Goal: Task Accomplishment & Management: Complete application form

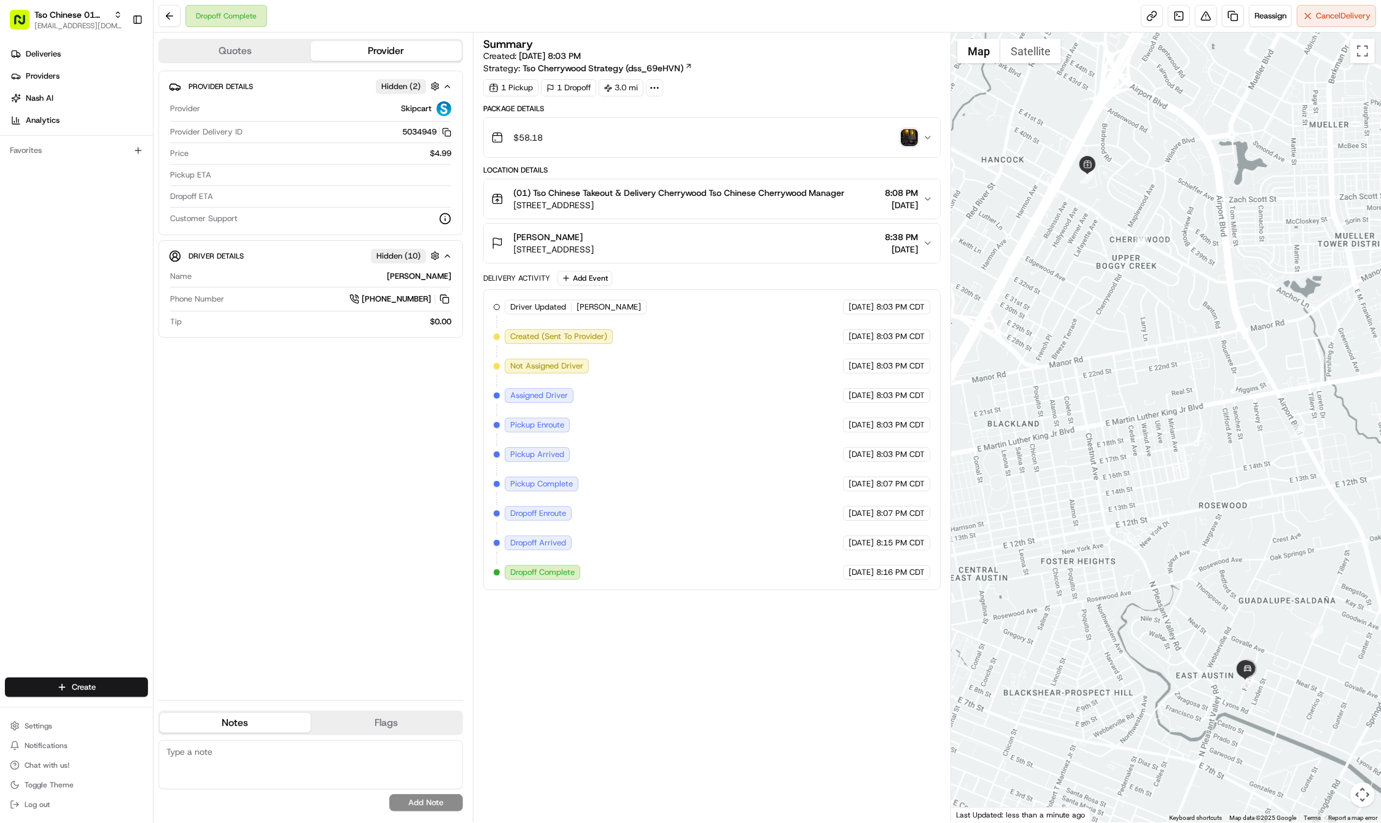
click at [907, 140] on img "button" at bounding box center [909, 137] width 17 height 17
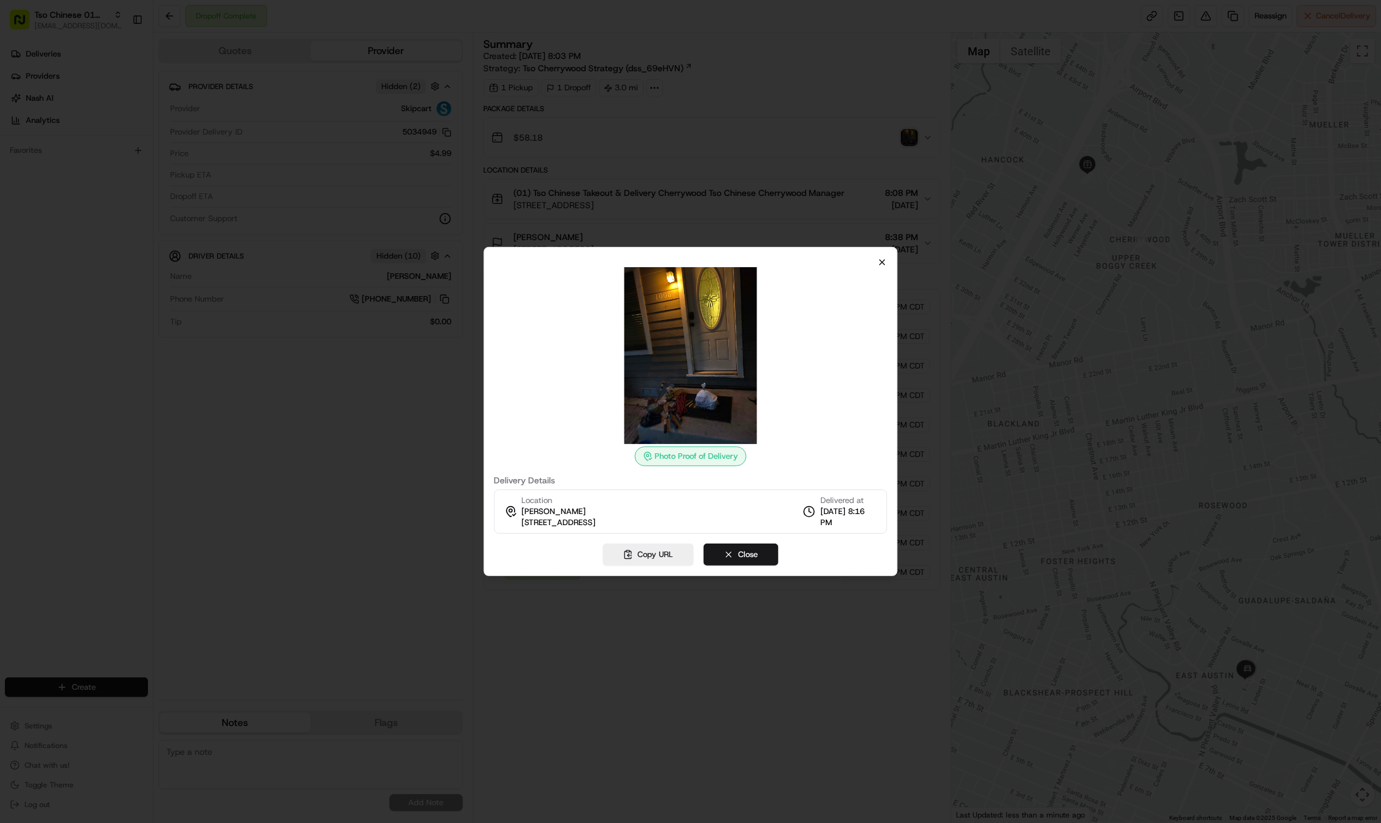
click at [880, 259] on icon "button" at bounding box center [882, 262] width 10 height 10
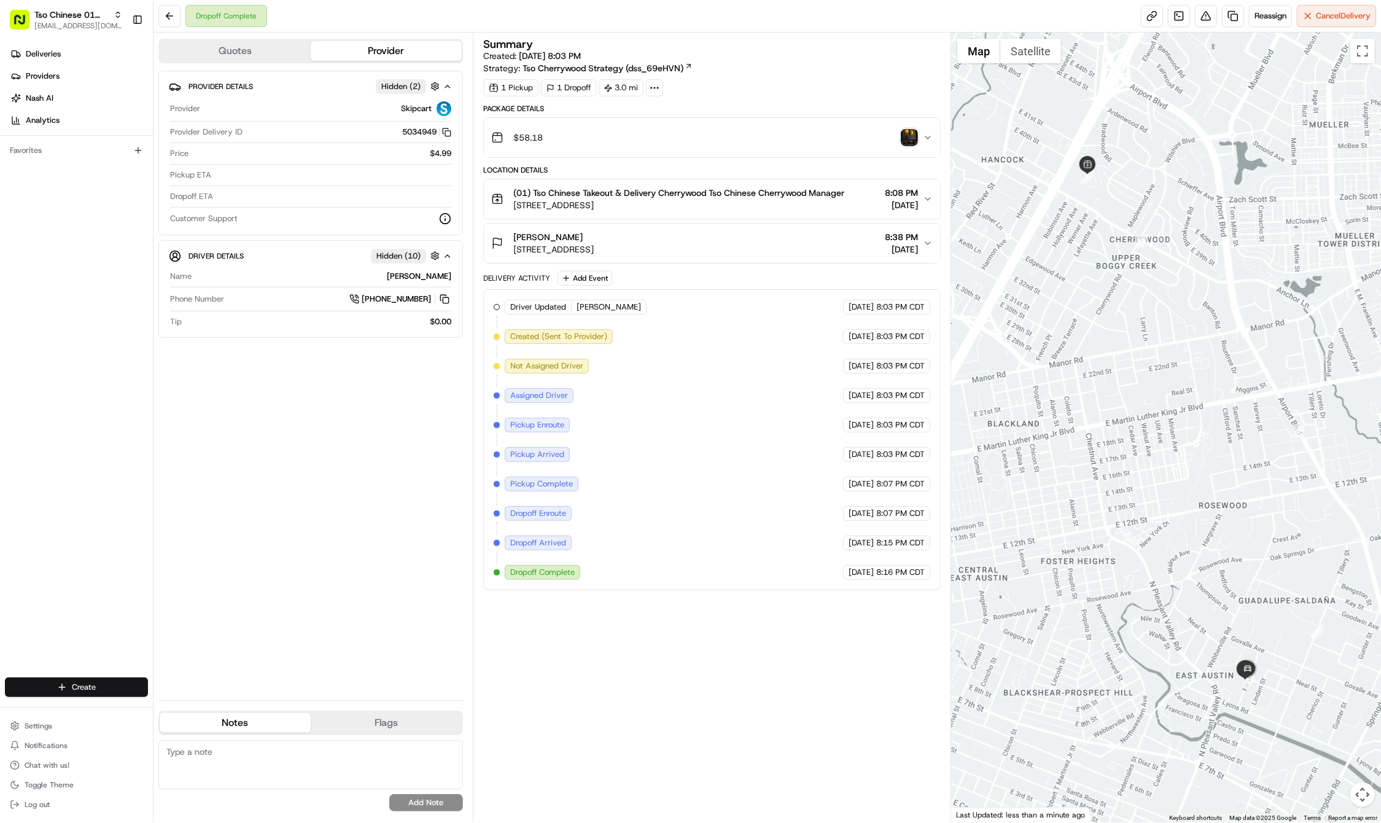
click at [96, 683] on html "Tso Chinese 01 Cherrywood [EMAIL_ADDRESS][DOMAIN_NAME] Toggle Sidebar Deliverie…" at bounding box center [690, 411] width 1381 height 823
click at [198, 706] on link "Delivery" at bounding box center [221, 710] width 137 height 22
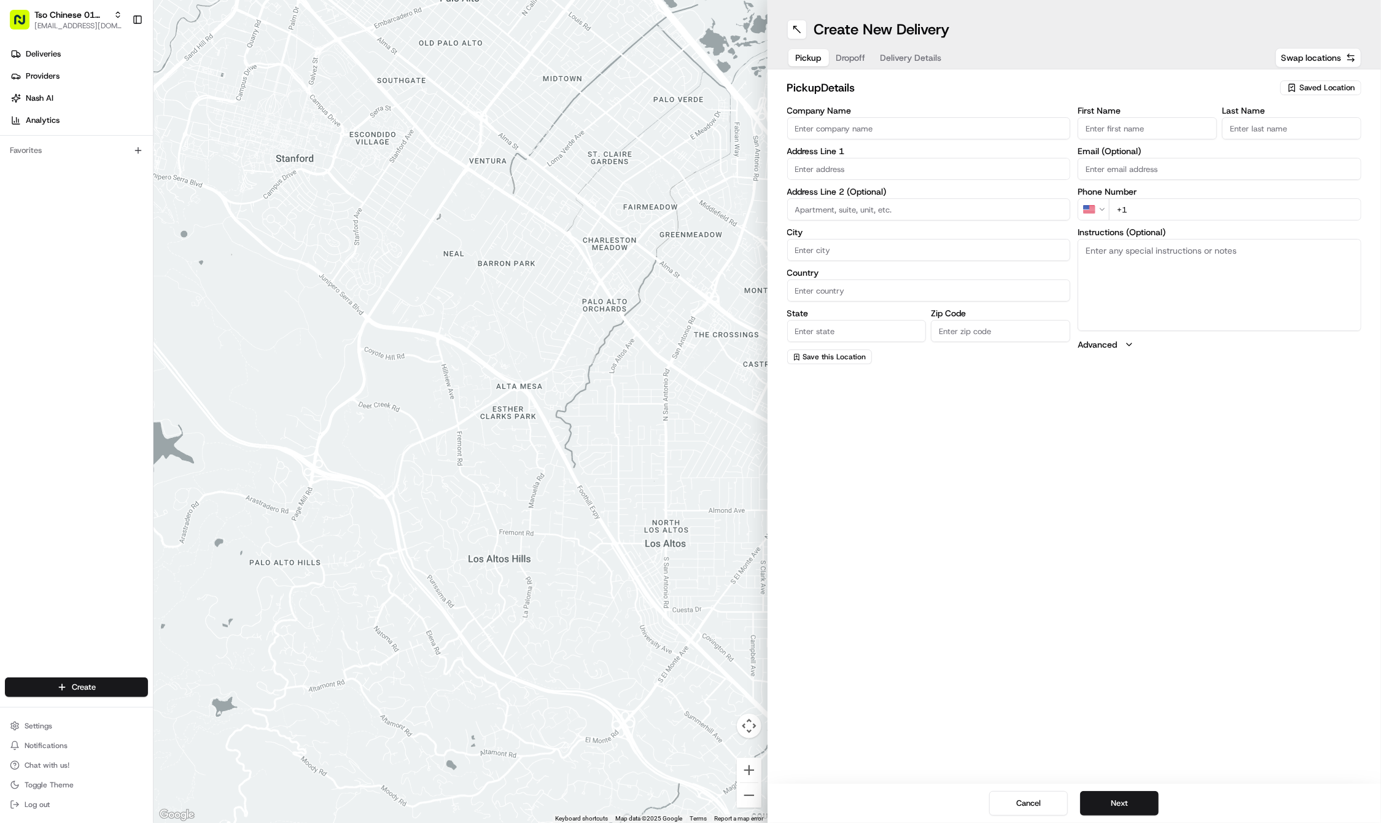
click at [1326, 87] on span "Saved Location" at bounding box center [1326, 87] width 55 height 11
click at [1290, 135] on span "(01) Tso Chinese Takeout & Delivery Cherrywood" at bounding box center [1299, 139] width 151 height 22
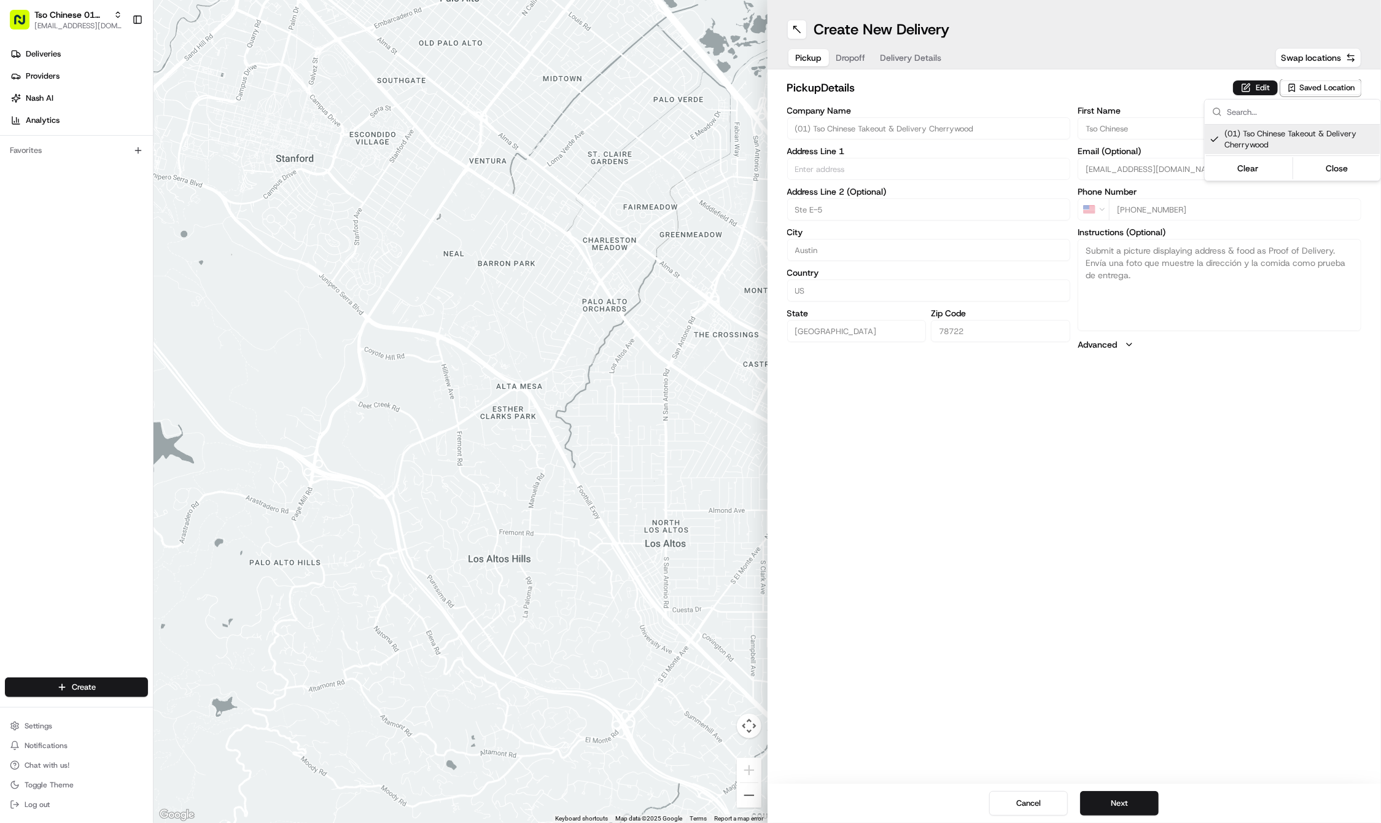
type input "(01) Tso Chinese Takeout & Delivery Cherrywood"
type input "Ste E-5"
type input "Austin"
type input "US"
type input "[GEOGRAPHIC_DATA]"
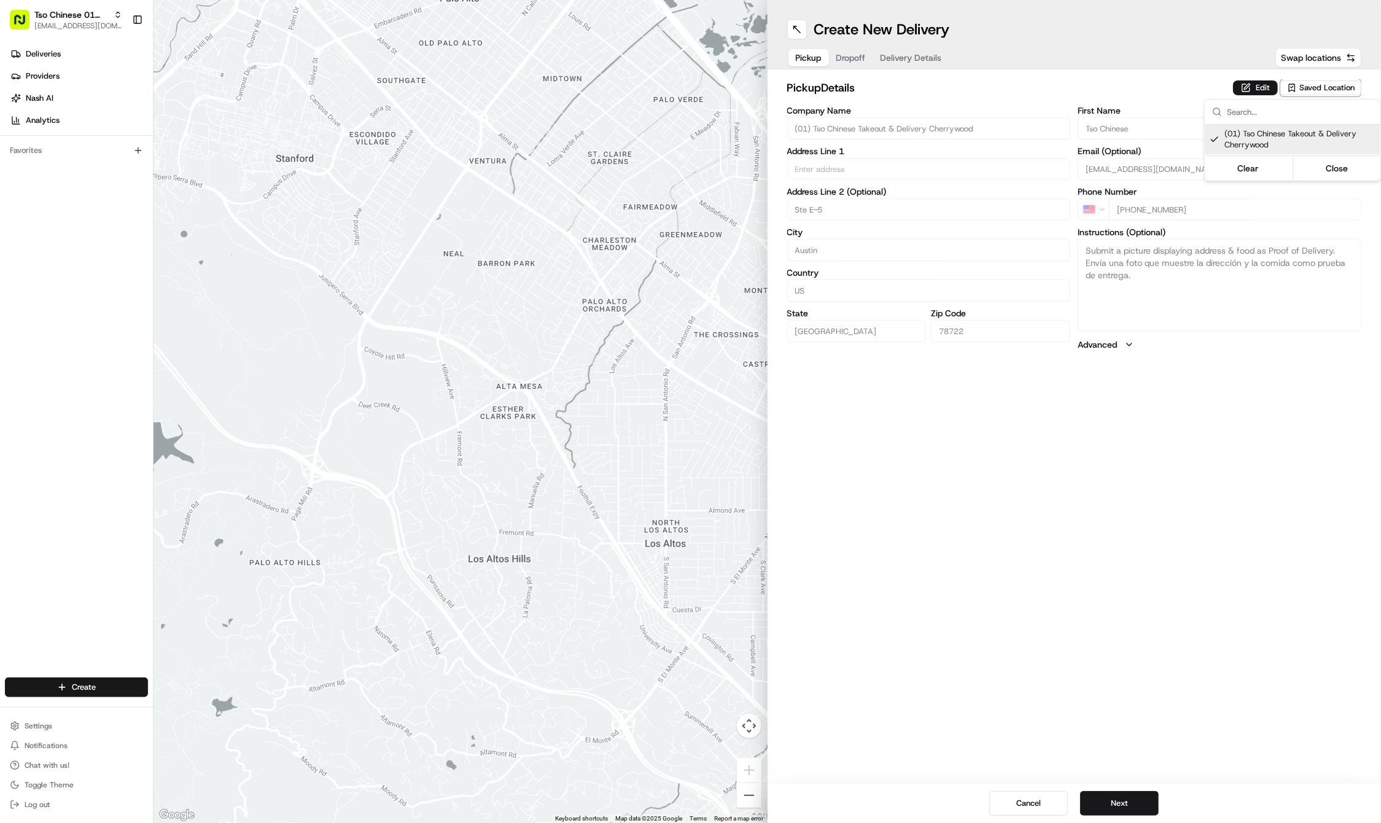
type input "78722"
type input "Tso Chinese"
type input "Cherrywood Manager"
type input "[EMAIL_ADDRESS][DOMAIN_NAME]"
type input "[PHONE_NUMBER]"
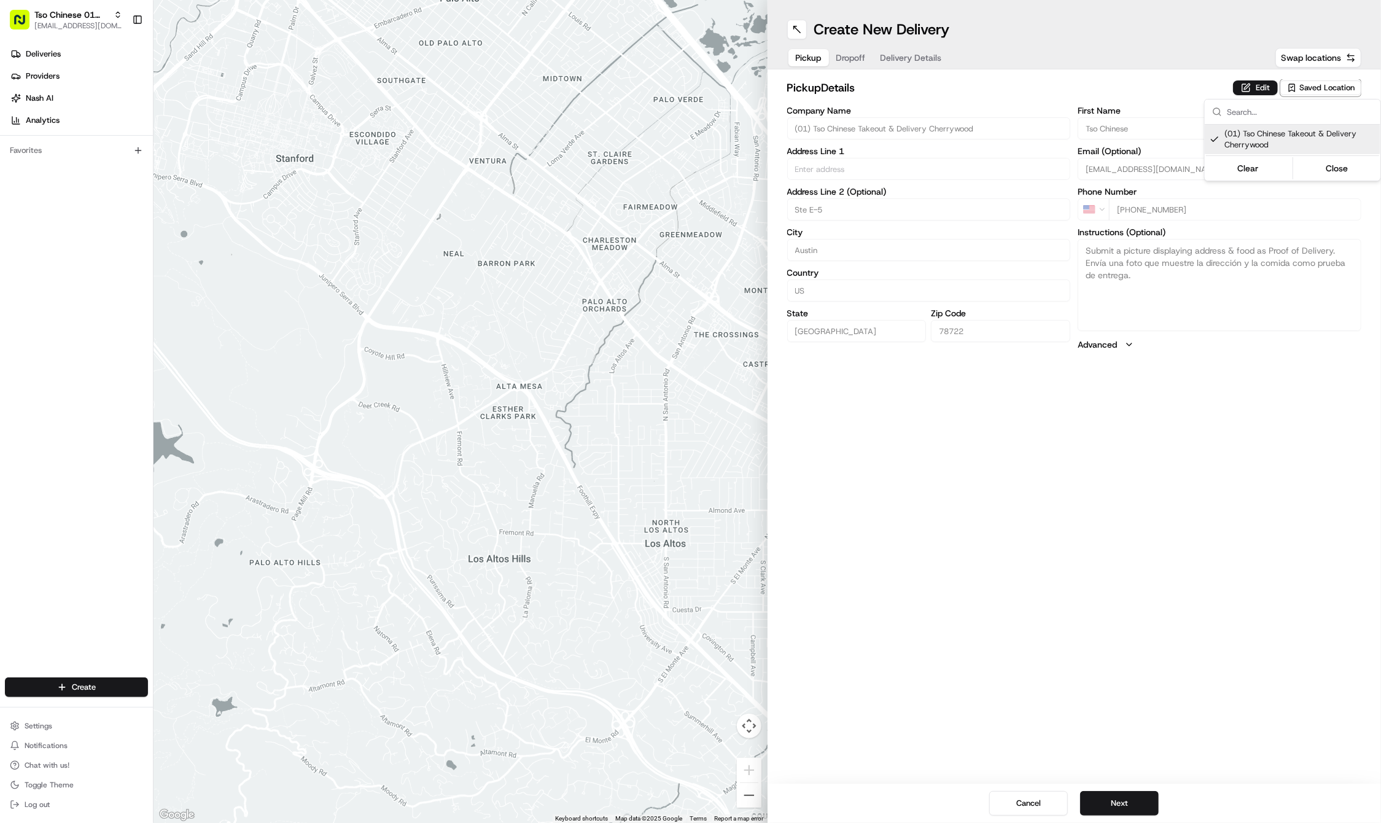
type textarea "Submit a picture displaying address & food as Proof of Delivery. Envía una foto…"
type input "[STREET_ADDRESS]"
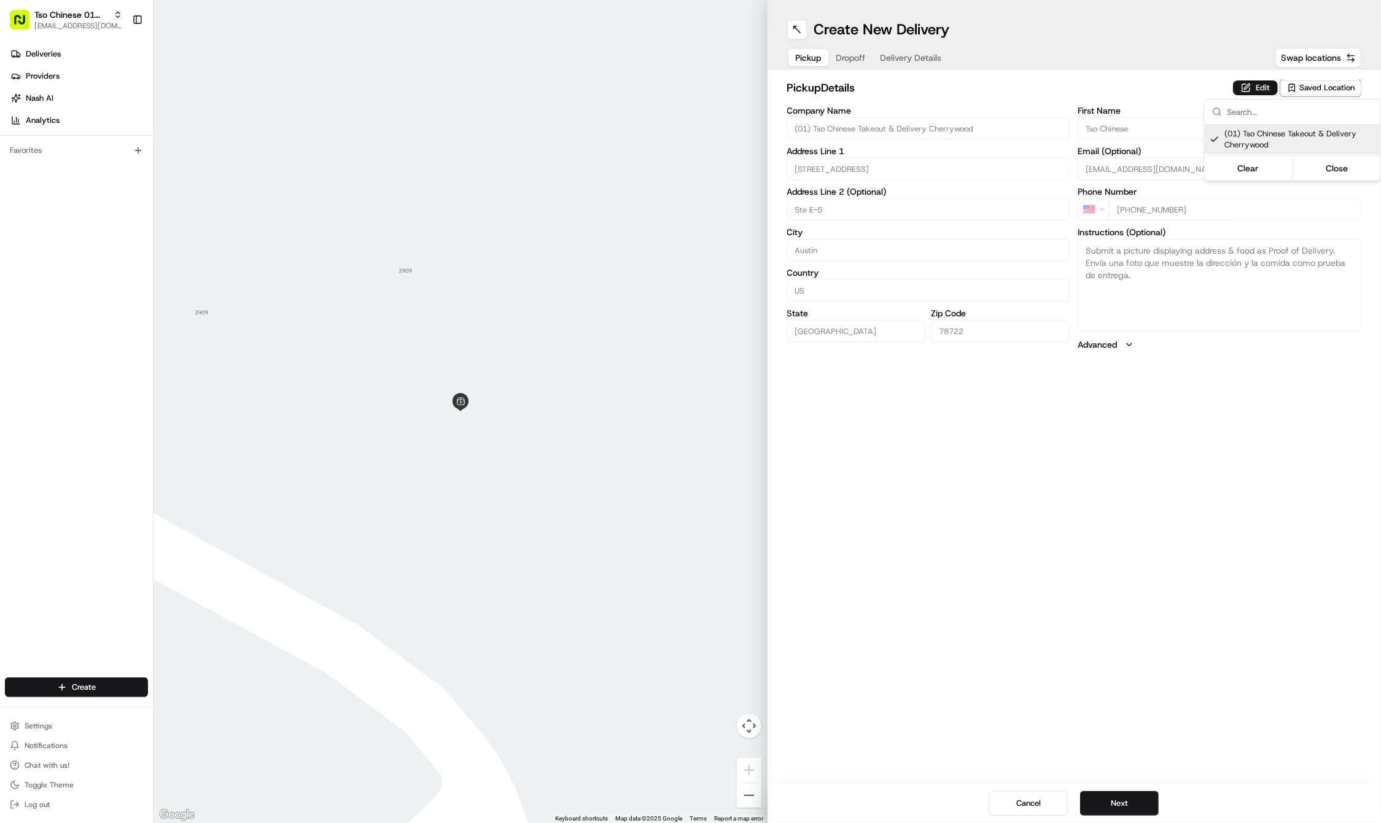
click at [1140, 593] on html "Tso Chinese 01 Cherrywood [EMAIL_ADDRESS][DOMAIN_NAME] Toggle Sidebar Deliverie…" at bounding box center [690, 411] width 1381 height 823
click at [1116, 802] on button "Next" at bounding box center [1119, 803] width 79 height 25
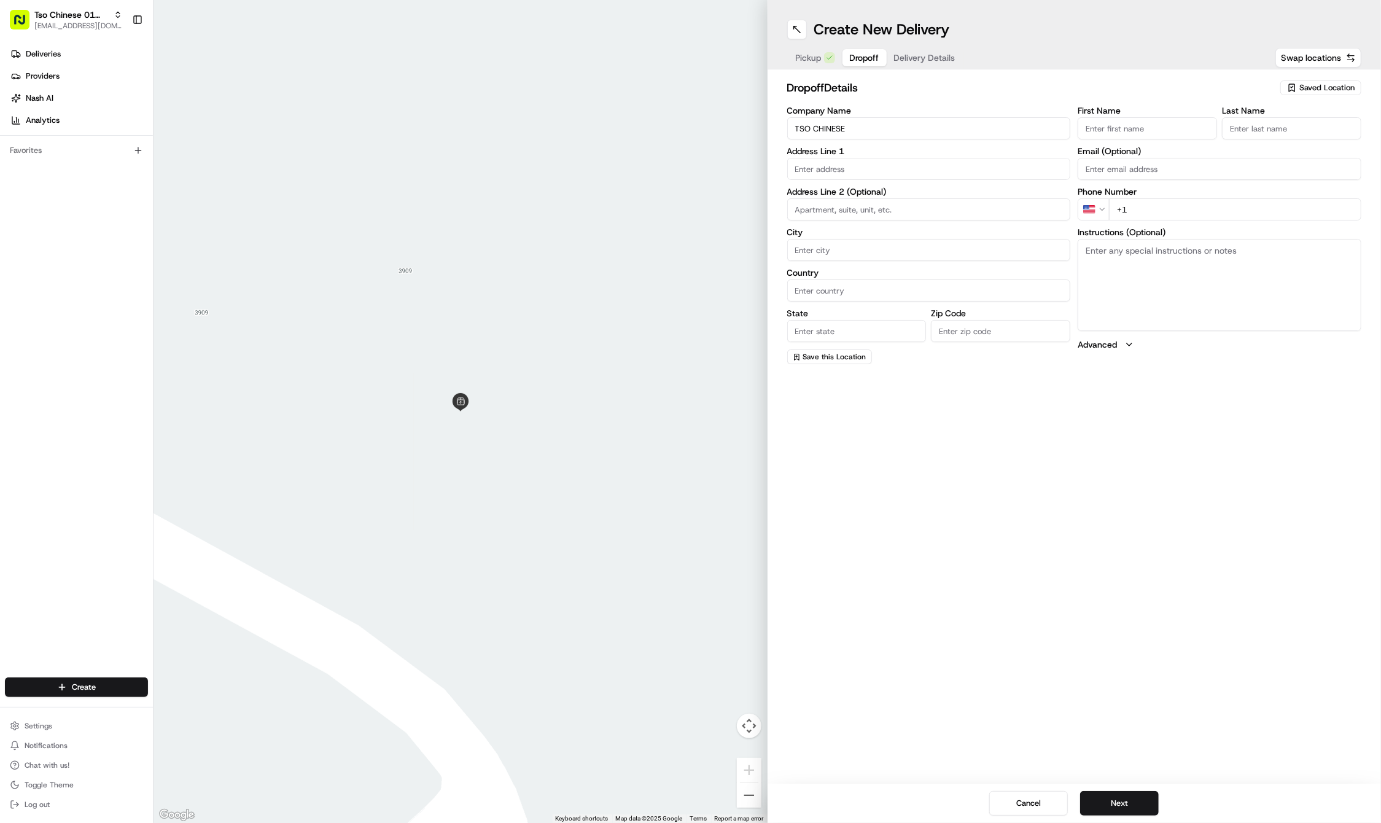
type input "TSO CHINESE"
click at [874, 231] on div "[STREET_ADDRESS][PERSON_NAME]" at bounding box center [928, 231] width 277 height 18
type input "[STREET_ADDRESS][PERSON_NAME]"
type input "Austin"
type input "[GEOGRAPHIC_DATA]"
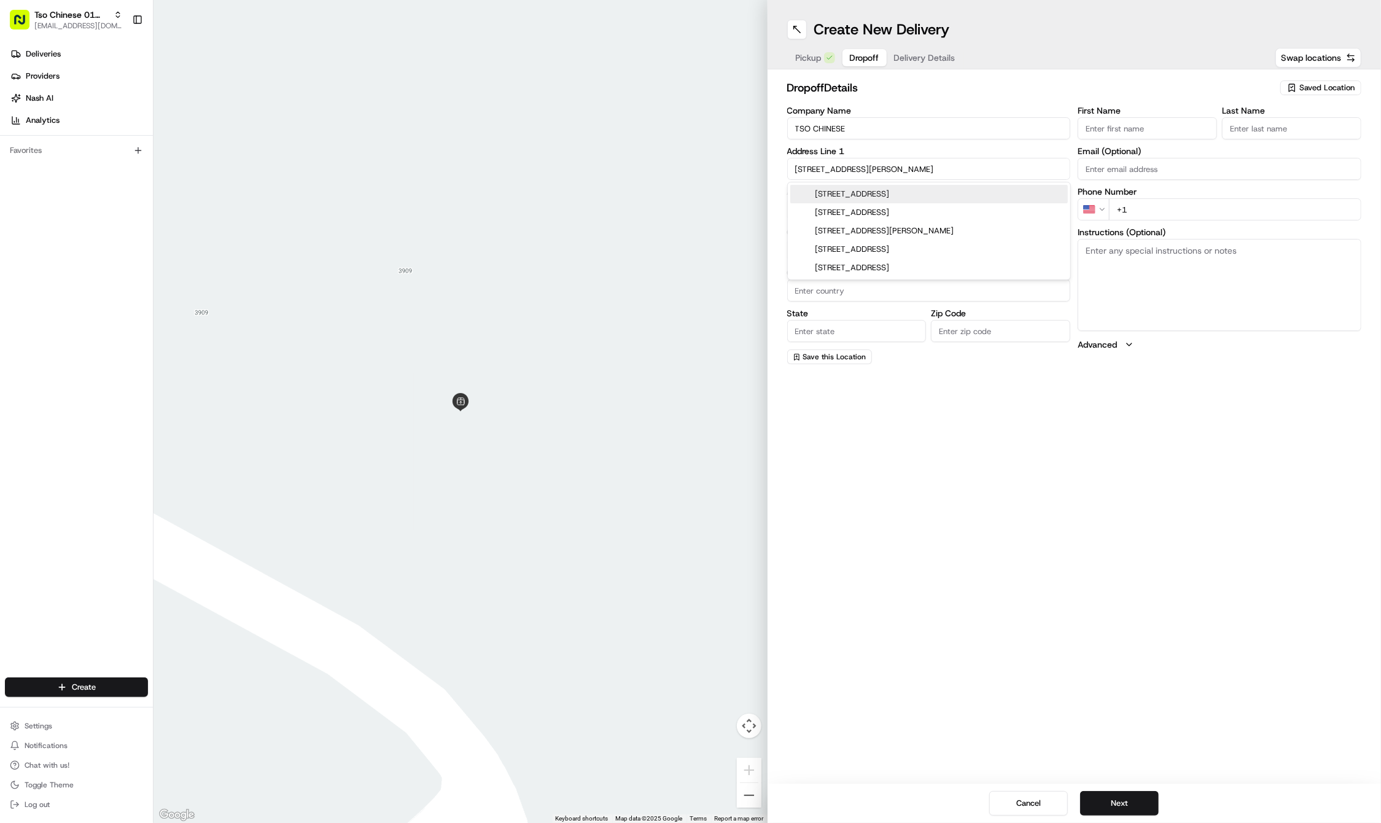
type input "[GEOGRAPHIC_DATA]"
type input "78748"
type input "[STREET_ADDRESS][PERSON_NAME]"
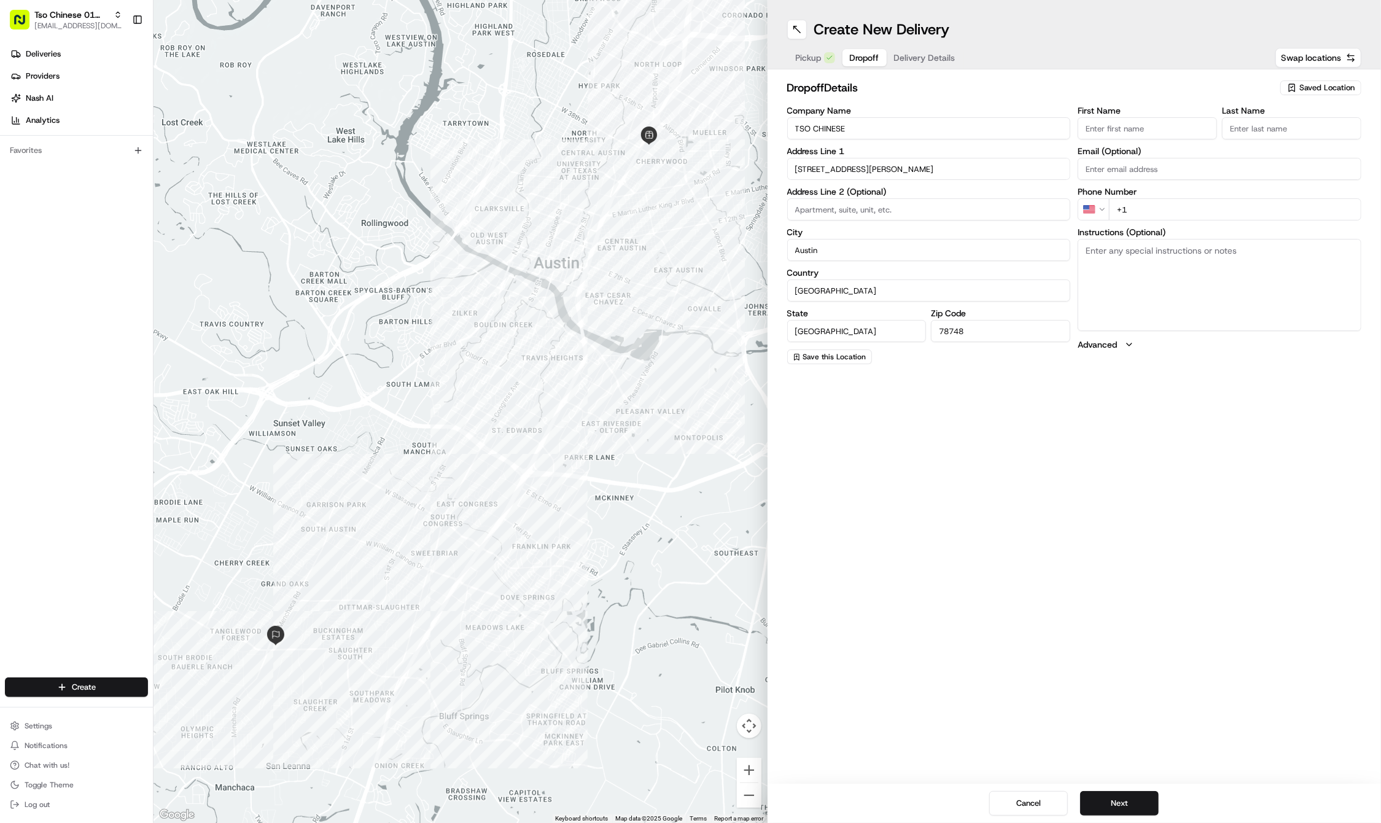
click at [1245, 206] on input "+1" at bounding box center [1235, 209] width 252 height 22
type input "[PHONE_NUMBER]"
click at [1155, 609] on div "Create New Delivery Pickup Dropoff Delivery Details Swap locations dropoff Deta…" at bounding box center [1074, 411] width 614 height 823
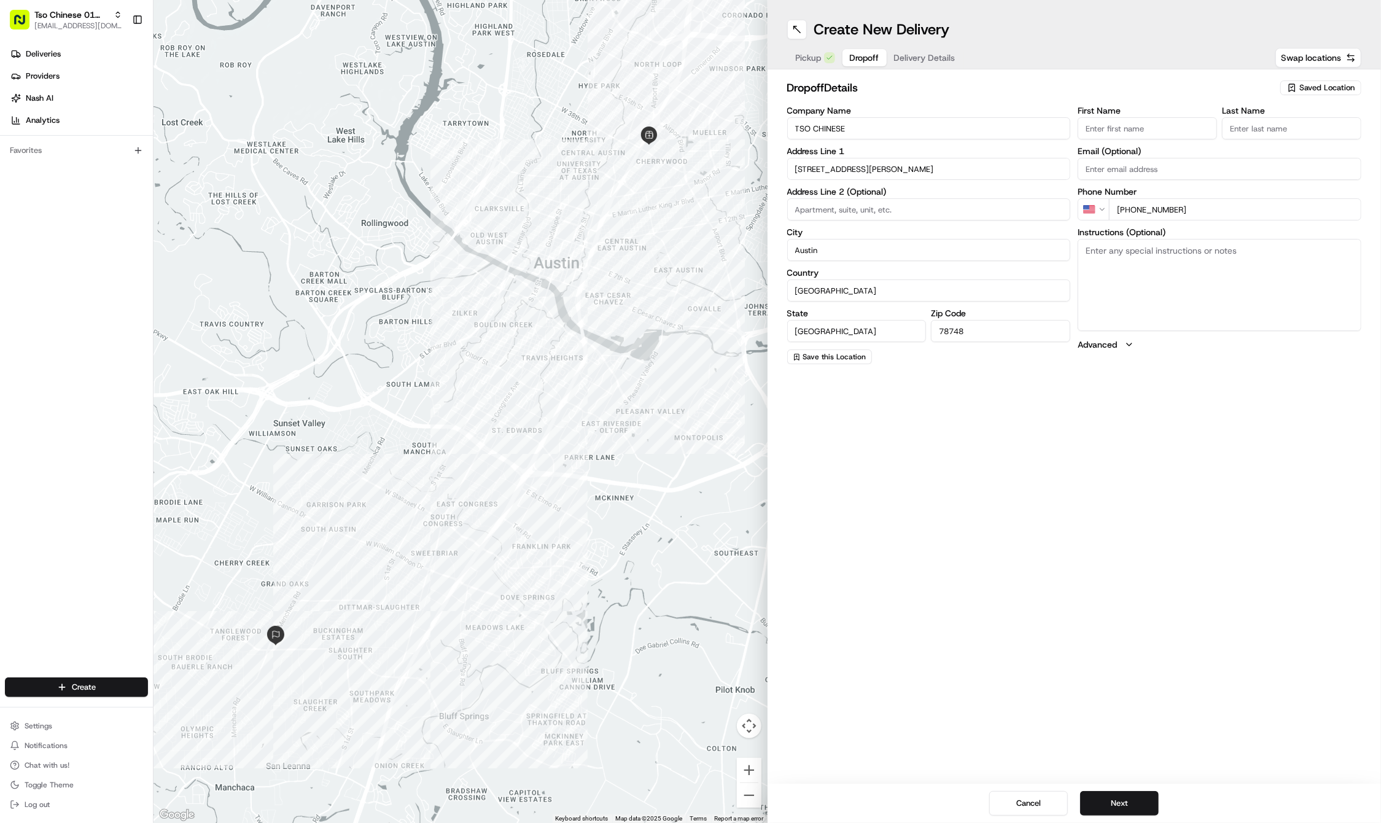
click at [1155, 318] on textarea "Instructions (Optional)" at bounding box center [1219, 285] width 284 height 92
type textarea "PLESASE DELIVER TO FRONT LOBBY"
click at [1125, 804] on button "Next" at bounding box center [1119, 803] width 79 height 25
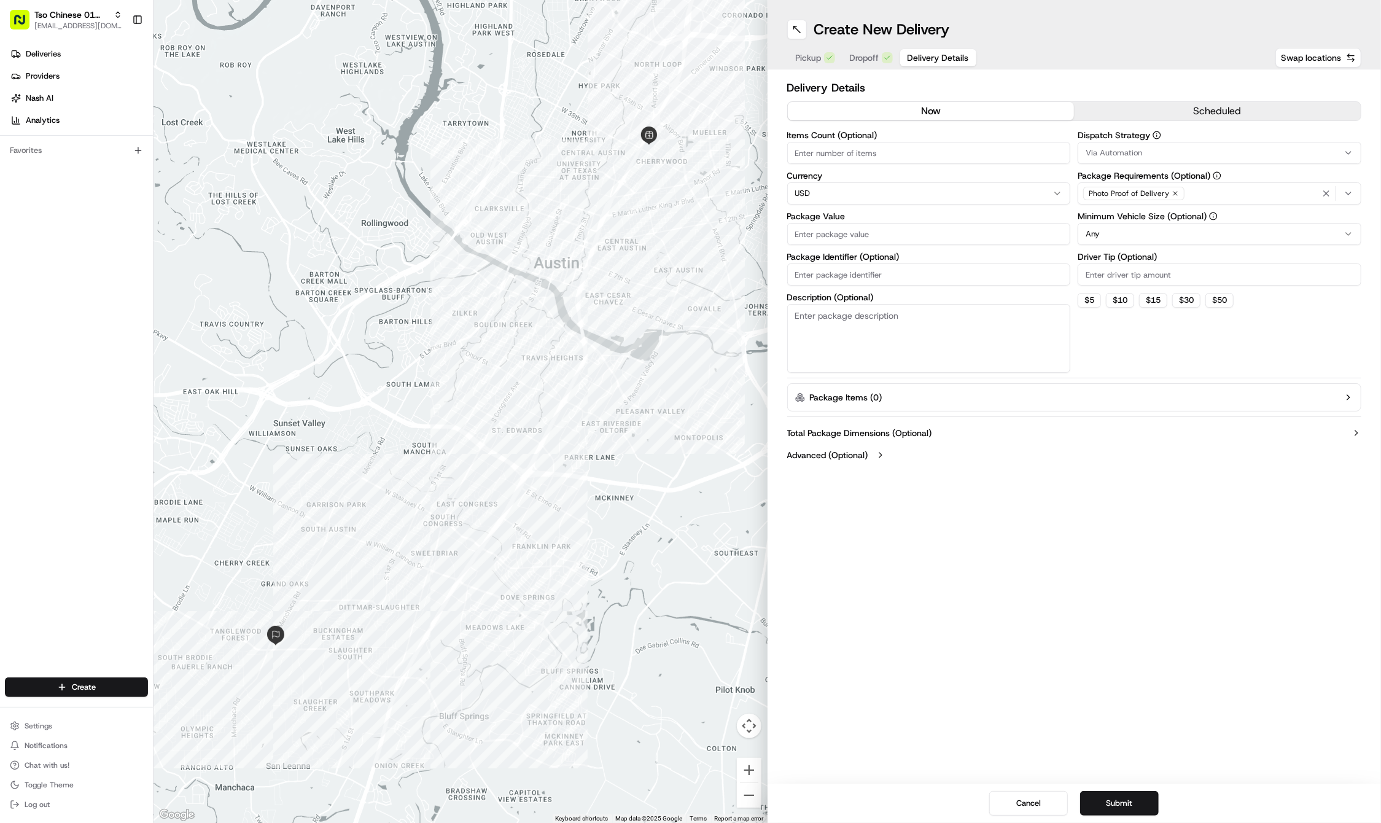
click at [1150, 275] on input "Driver Tip (Optional)" at bounding box center [1219, 274] width 284 height 22
type input "5"
click at [1145, 153] on div "Via Automation" at bounding box center [1218, 152] width 277 height 11
click at [1145, 215] on span "Tso Cherrywood Strategy" at bounding box center [1173, 219] width 151 height 11
click at [1322, 189] on icon "button" at bounding box center [1326, 193] width 10 height 10
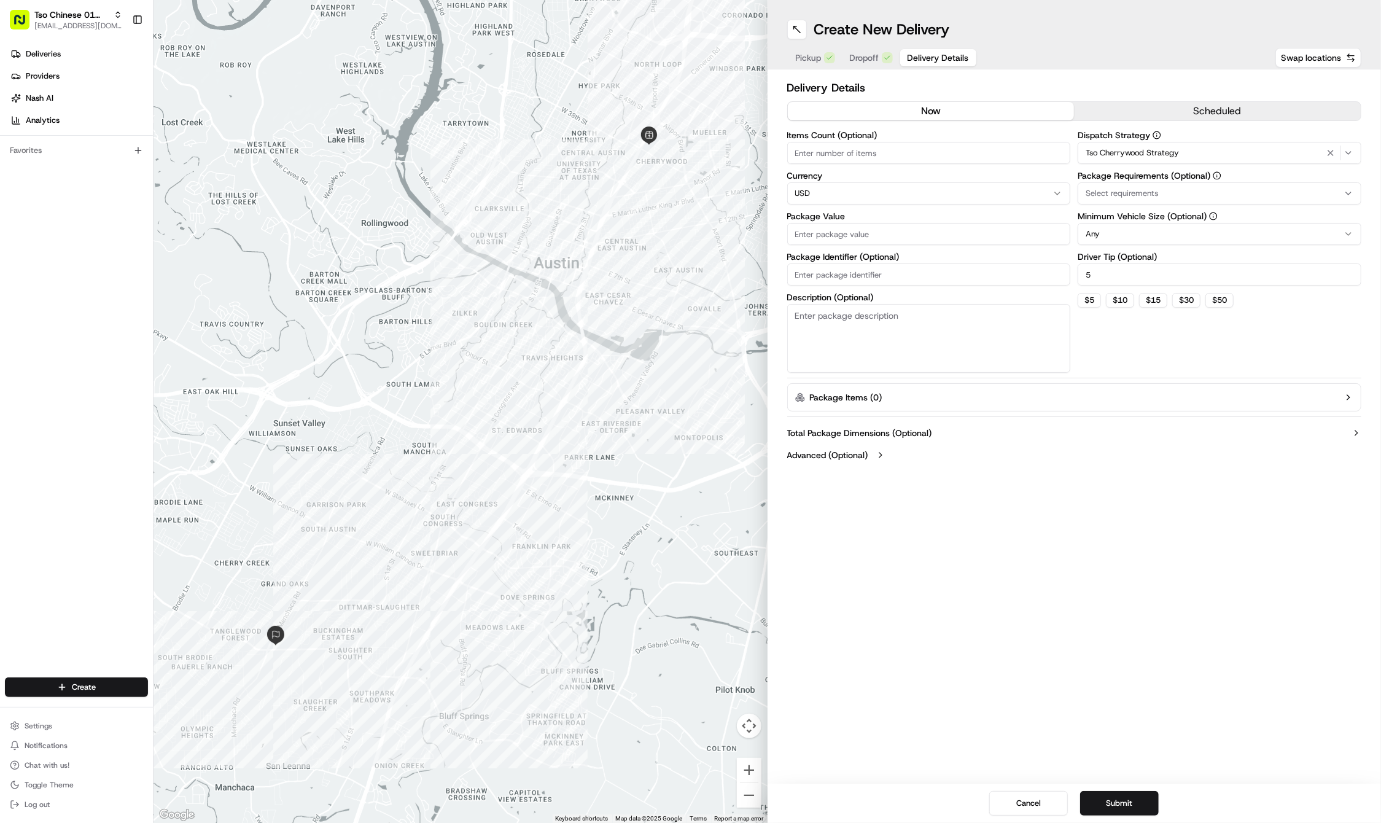
click at [1322, 189] on div "Select requirements" at bounding box center [1218, 193] width 277 height 11
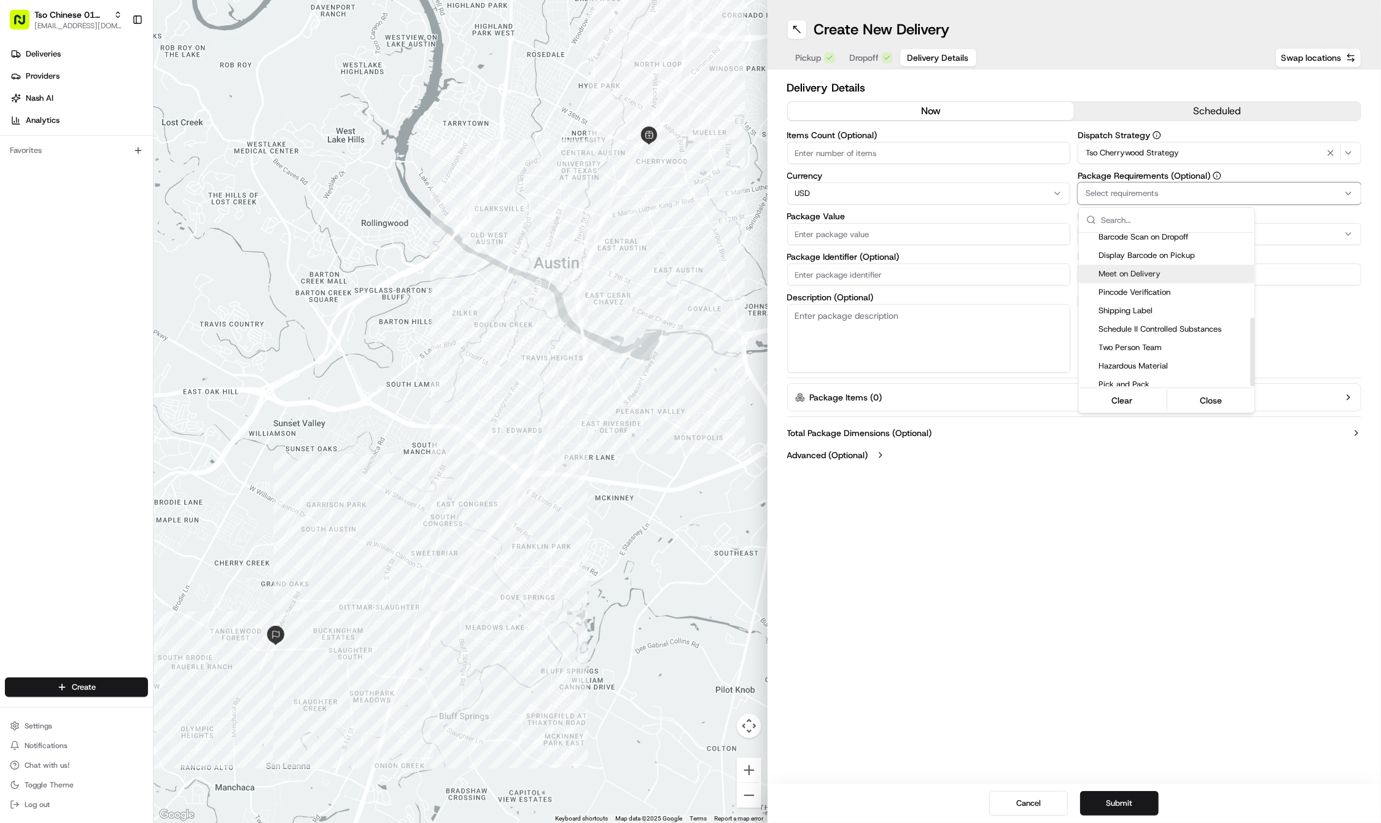
scroll to position [188, 0]
click at [1157, 269] on span "Meet on Delivery" at bounding box center [1173, 274] width 151 height 11
click at [1077, 516] on html "Tso Chinese 01 Cherrywood [EMAIL_ADDRESS][DOMAIN_NAME] Toggle Sidebar Deliverie…" at bounding box center [690, 411] width 1381 height 823
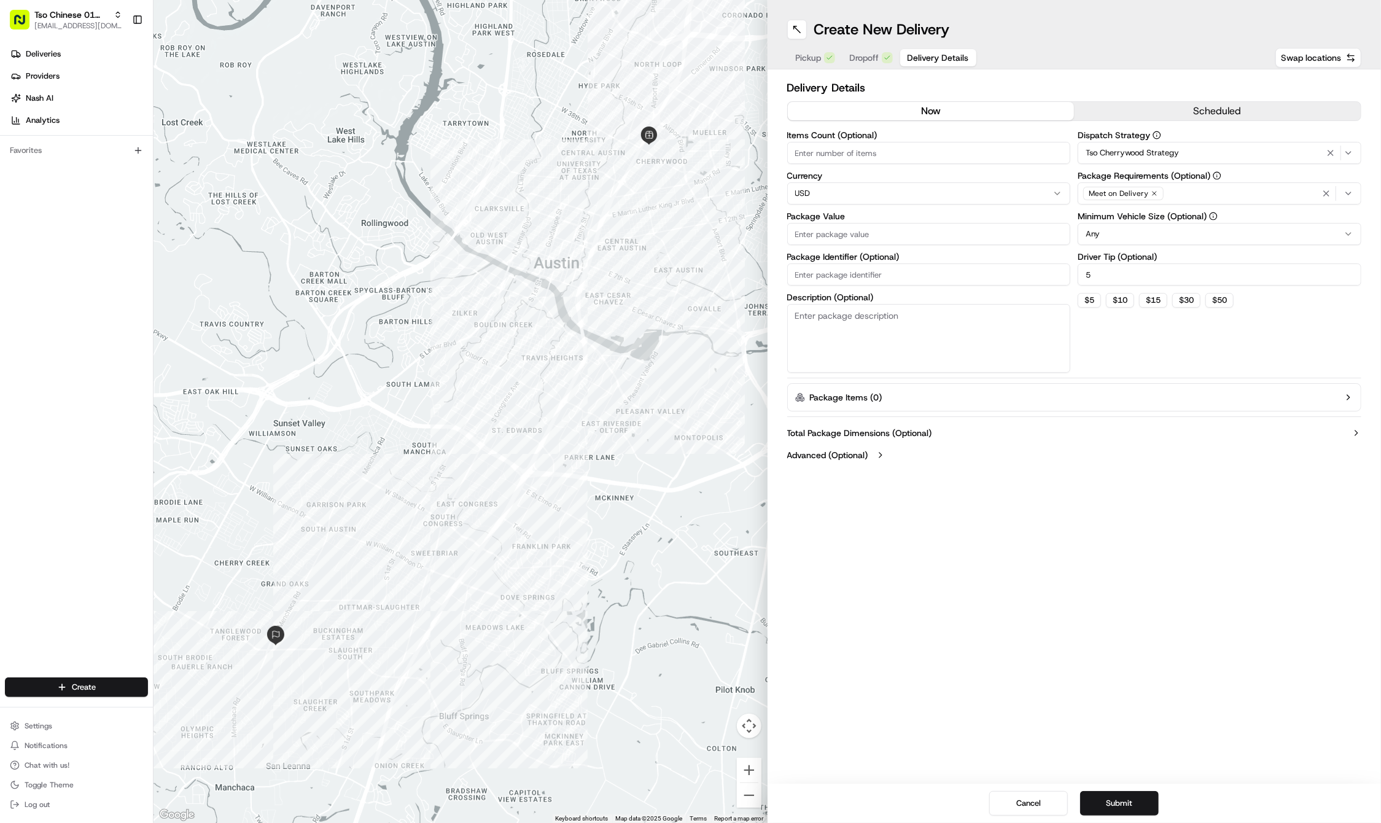
click at [901, 266] on input "Package Identifier (Optional)" at bounding box center [929, 274] width 284 height 22
type input "BSI8SF9"
click at [858, 231] on input "Package Value" at bounding box center [929, 234] width 284 height 22
type input "100"
click at [1134, 803] on button "Submit" at bounding box center [1119, 803] width 79 height 25
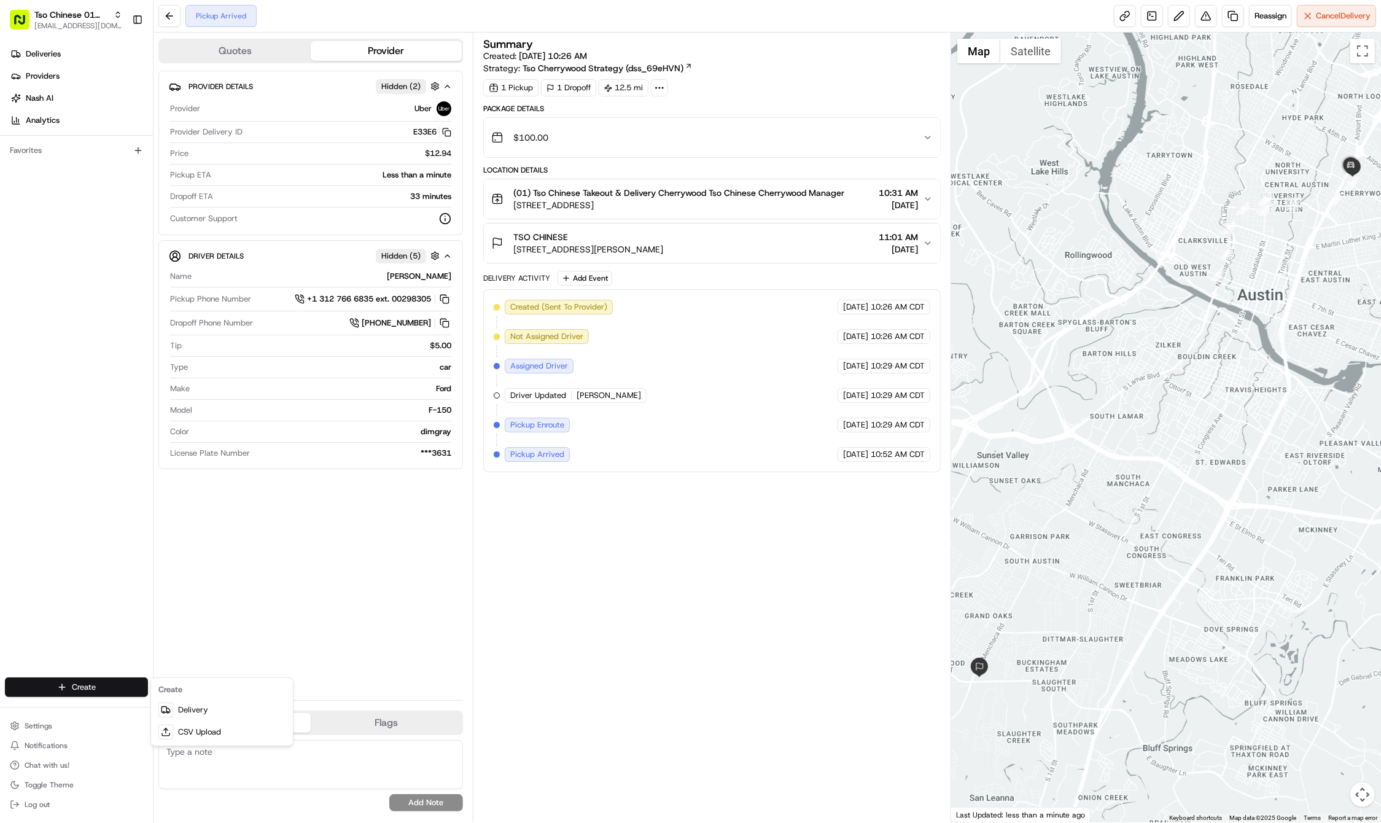
click at [85, 685] on html "Tso Chinese 01 Cherrywood [EMAIL_ADDRESS][DOMAIN_NAME] Toggle Sidebar Deliverie…" at bounding box center [690, 411] width 1381 height 823
click at [193, 710] on link "Delivery" at bounding box center [221, 710] width 137 height 22
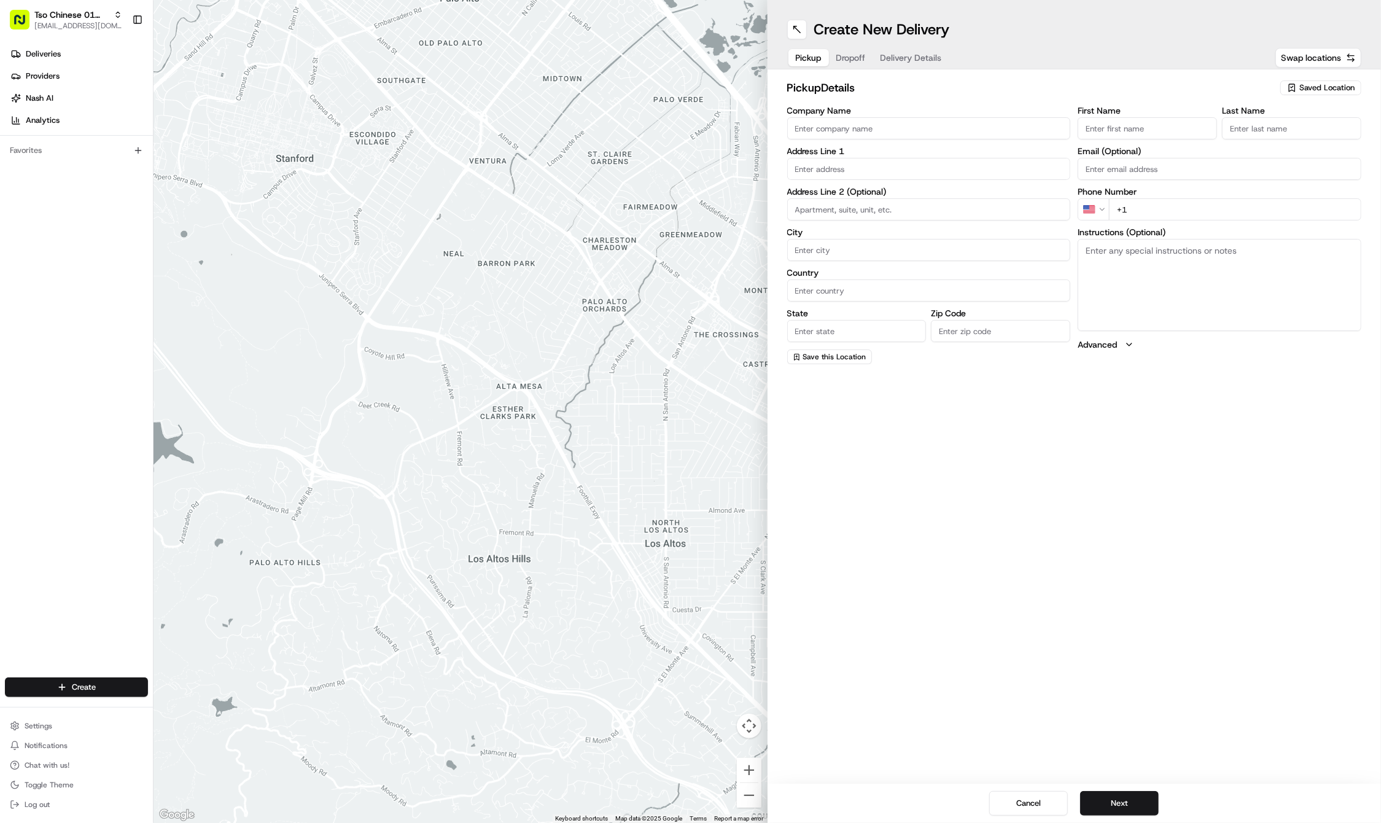
click at [1312, 94] on div "Saved Location" at bounding box center [1320, 87] width 81 height 15
click at [1297, 126] on div "(01) Tso Chinese Takeout & Delivery Cherrywood" at bounding box center [1292, 139] width 176 height 29
type input "(01) Tso Chinese Takeout & Delivery Cherrywood"
type input "Ste E-5"
type input "Austin"
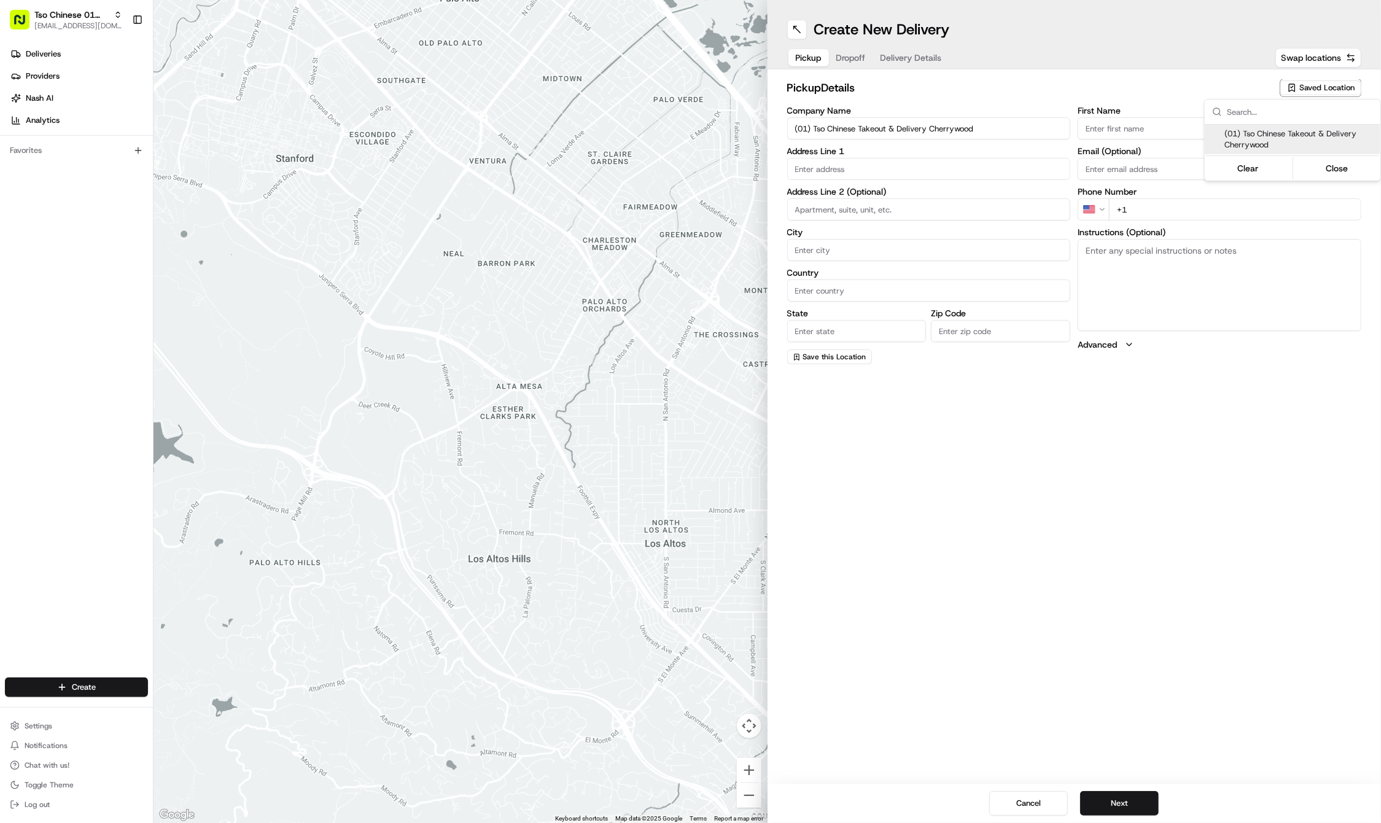
type input "US"
type input "[GEOGRAPHIC_DATA]"
type input "78722"
type input "Tso Chinese"
type input "Cherrywood Manager"
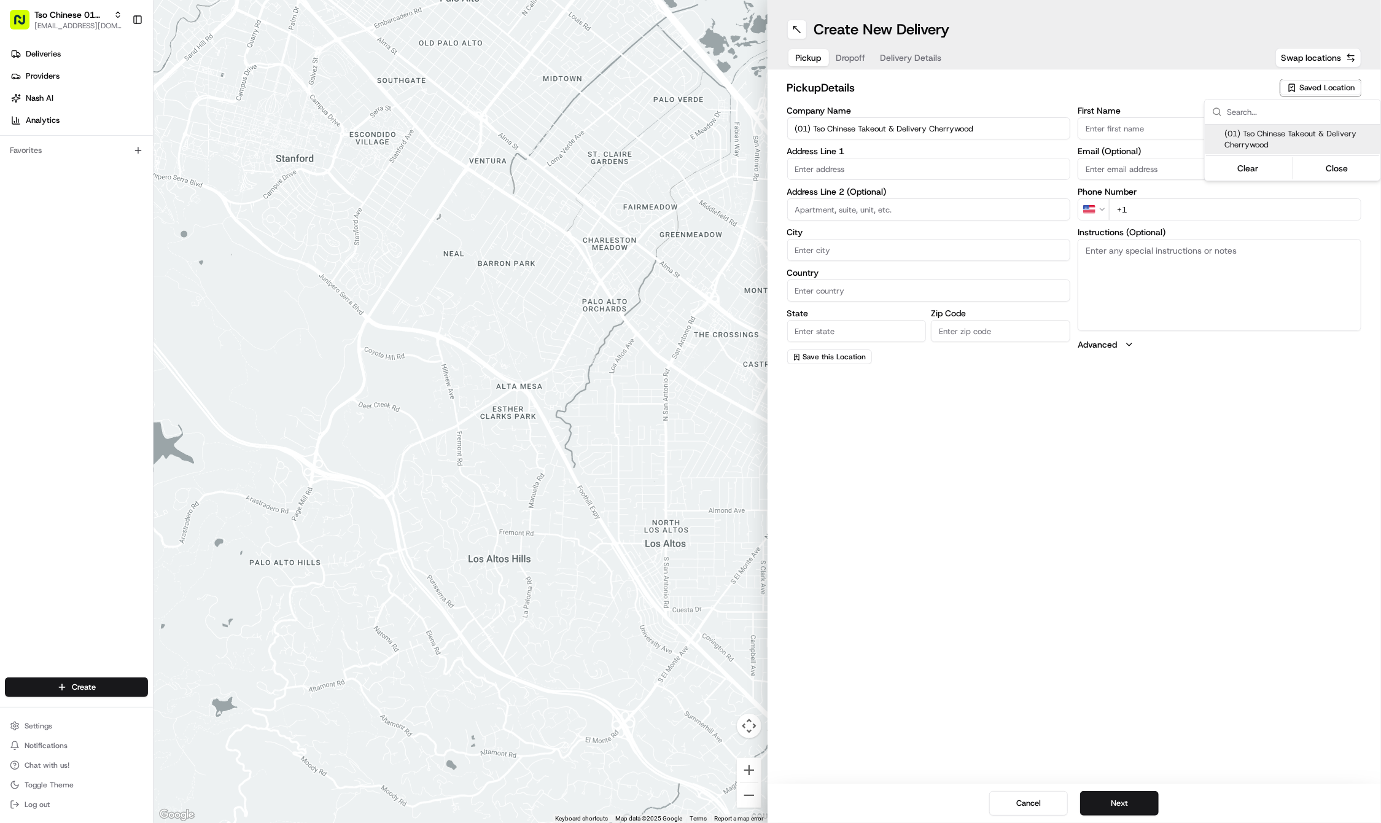
type input "[EMAIL_ADDRESS][DOMAIN_NAME]"
type input "[PHONE_NUMBER]"
type textarea "Submit a picture displaying address & food as Proof of Delivery. Envía una foto…"
type input "[STREET_ADDRESS]"
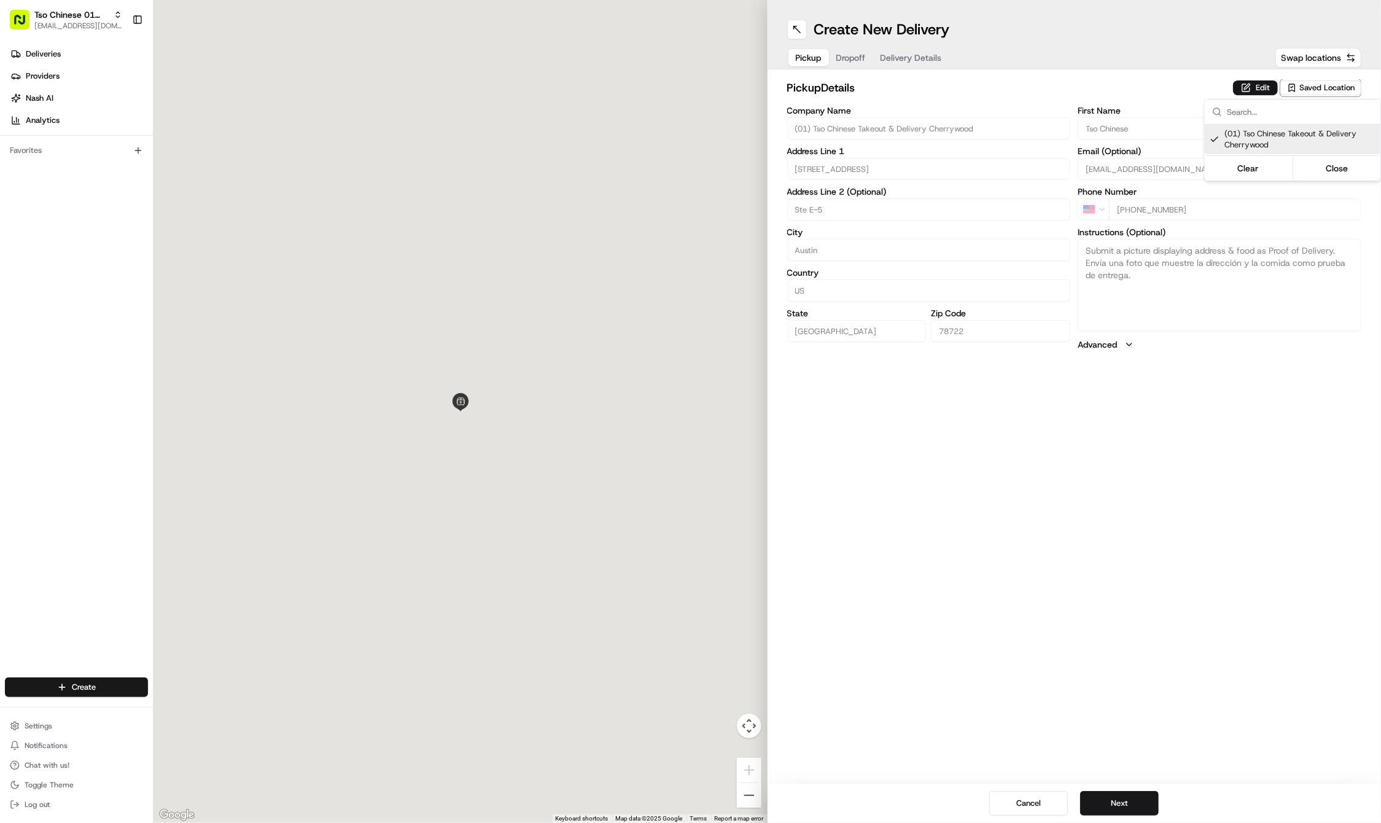
click at [1109, 594] on html "Tso Chinese 01 Cherrywood [EMAIL_ADDRESS][DOMAIN_NAME] Toggle Sidebar Deliverie…" at bounding box center [690, 411] width 1381 height 823
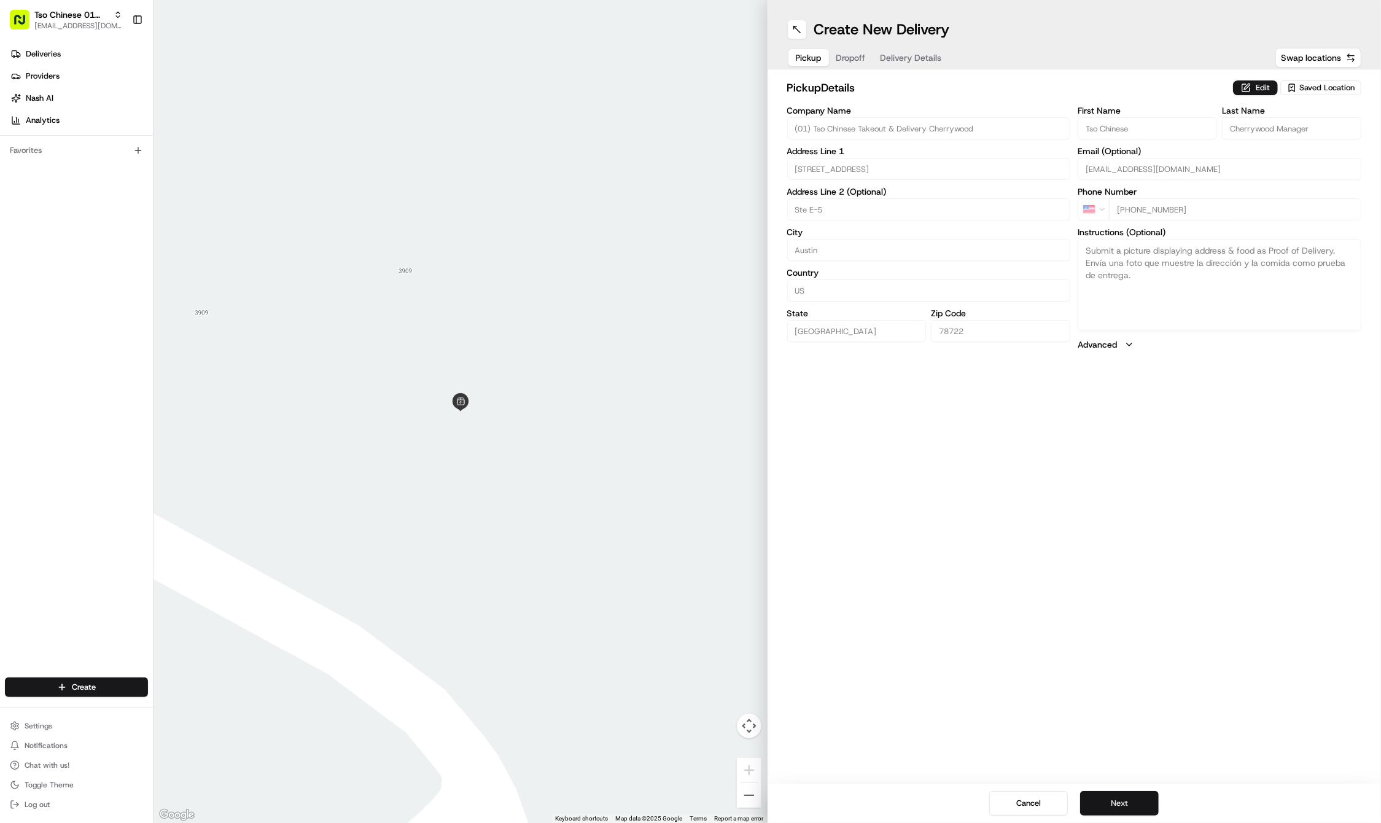
click at [1122, 800] on button "Next" at bounding box center [1119, 803] width 79 height 25
paste input "[PERSON_NAME]"
type input "[PERSON_NAME]"
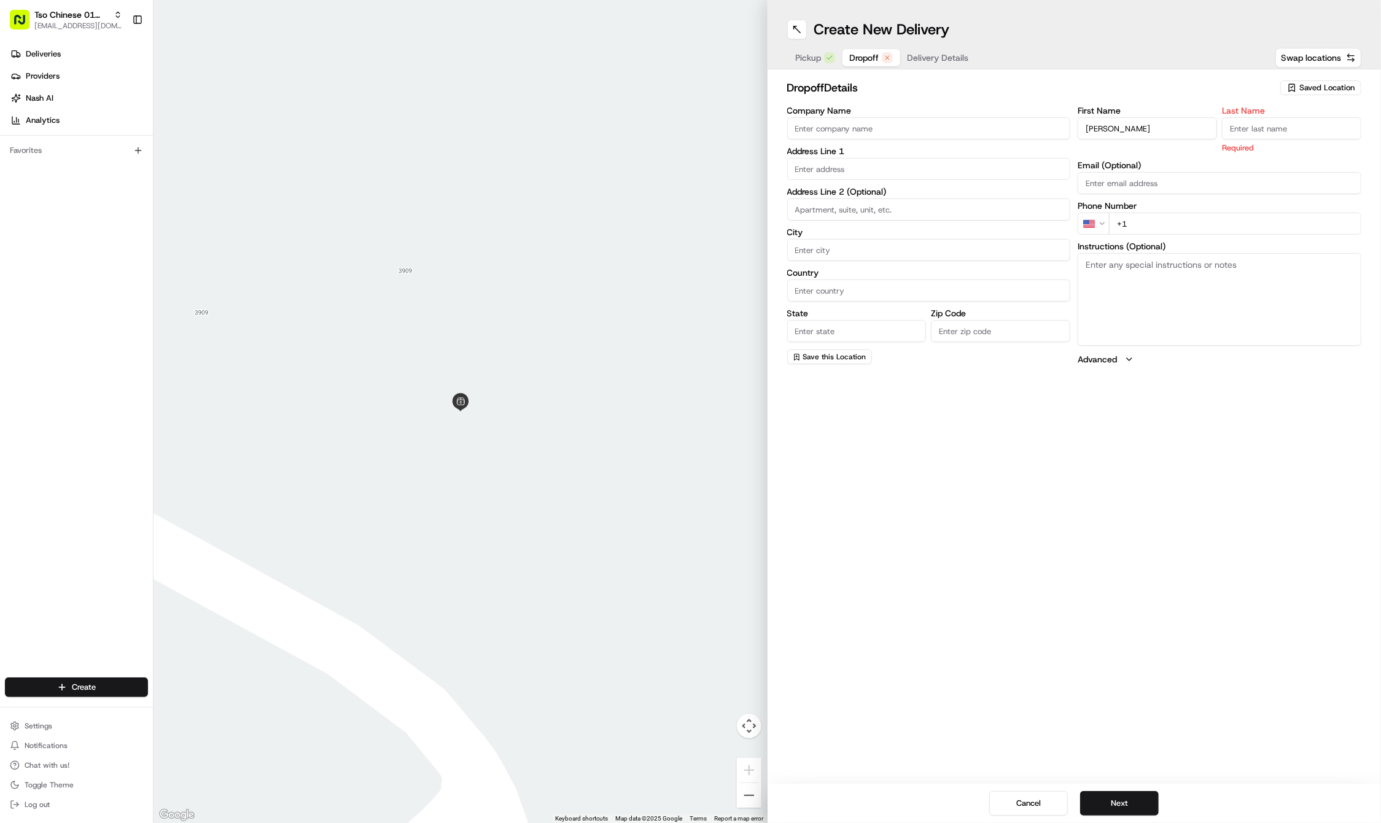
paste input "[PERSON_NAME]"
type input "[PERSON_NAME]"
paste input "[PHONE_NUMBER]"
type input "[PHONE_NUMBER]"
paste input "[STREET_ADDRESS]"
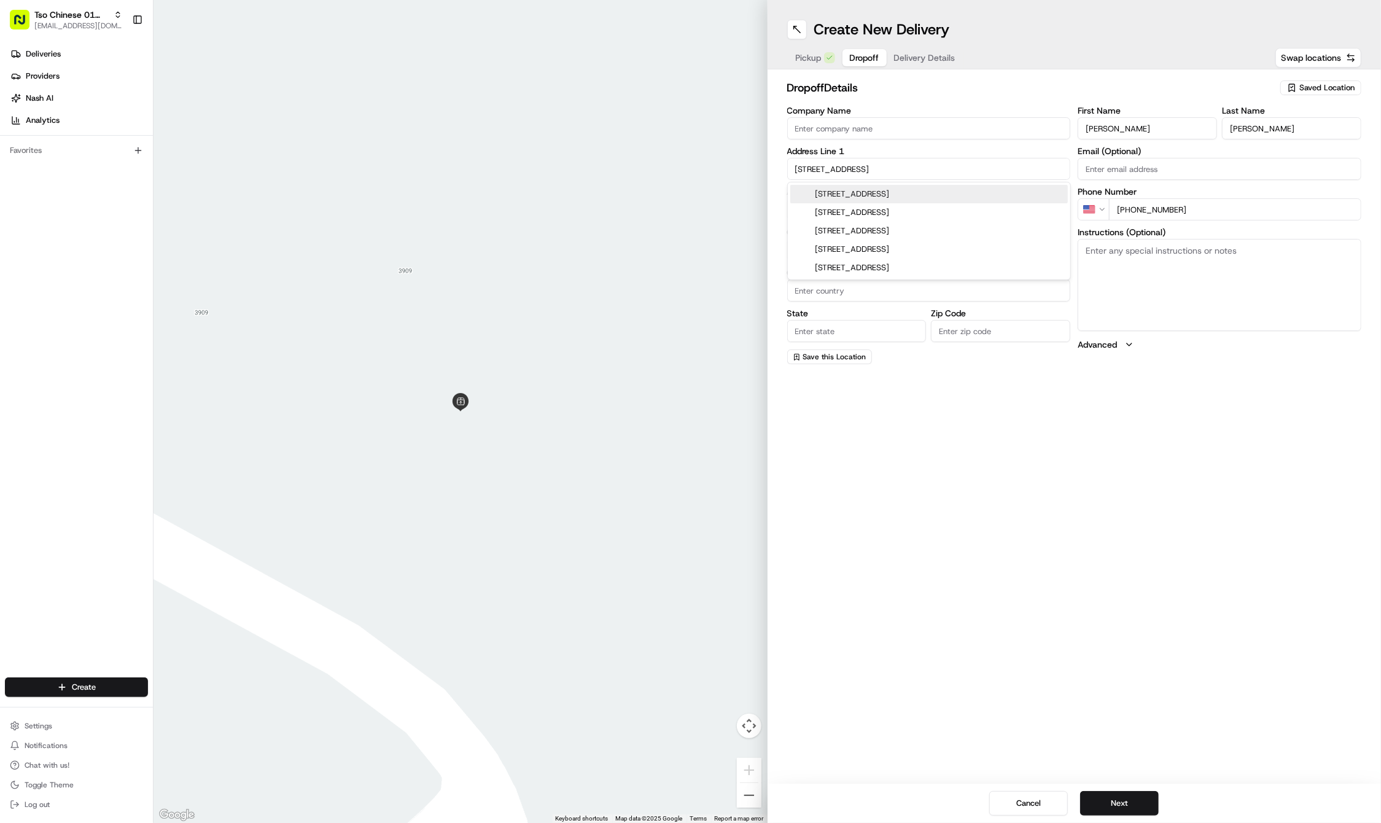
click at [889, 190] on div "[STREET_ADDRESS]" at bounding box center [928, 194] width 277 height 18
type input "[STREET_ADDRESS]"
type input "Austin"
type input "[GEOGRAPHIC_DATA]"
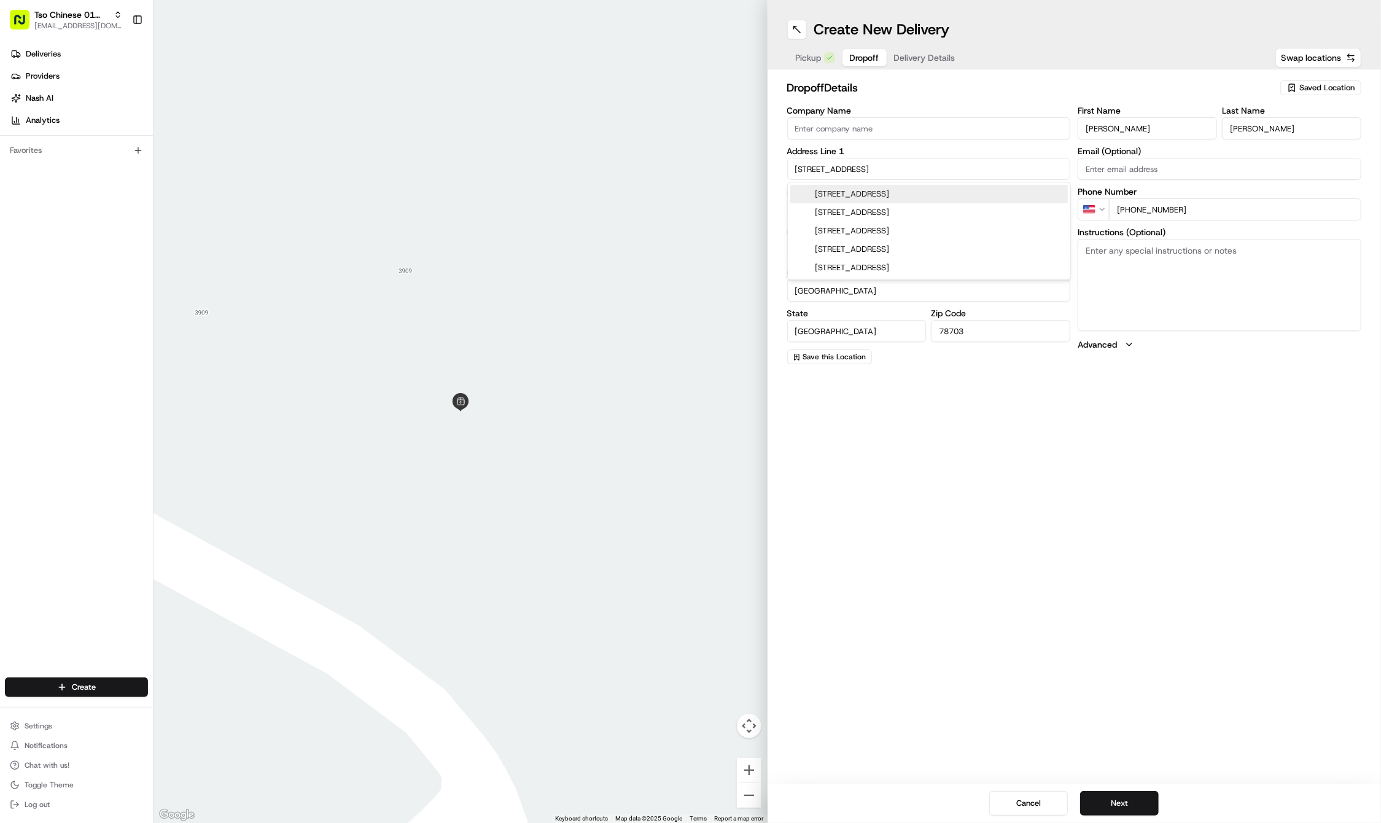
type input "78703"
type input "[STREET_ADDRESS]"
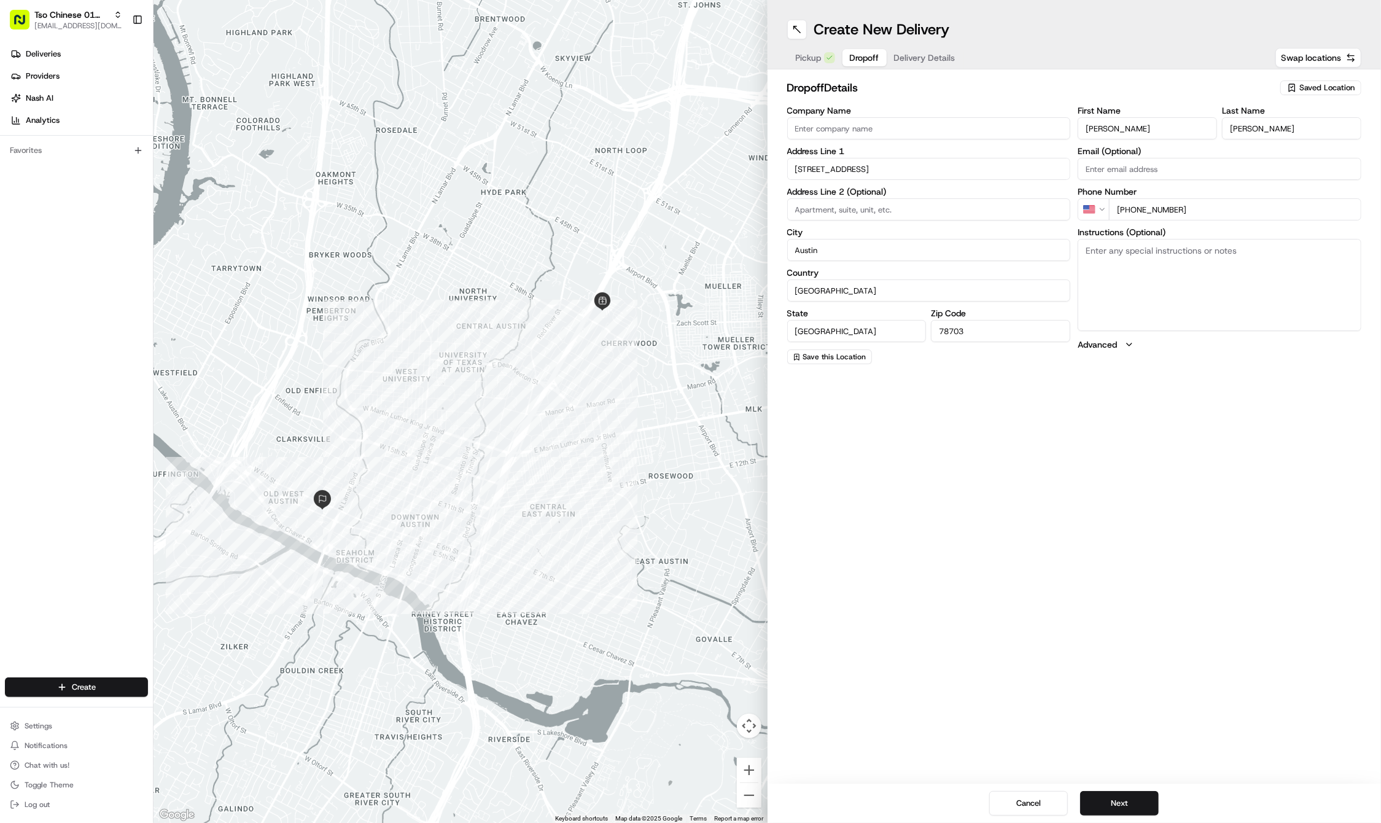
click at [908, 199] on input at bounding box center [929, 209] width 284 height 22
paste input "Ste. 400 Bldg. B"
type input "Ste. 400 Bldg. B"
click at [1115, 271] on textarea "Instructions (Optional)" at bounding box center [1219, 285] width 284 height 92
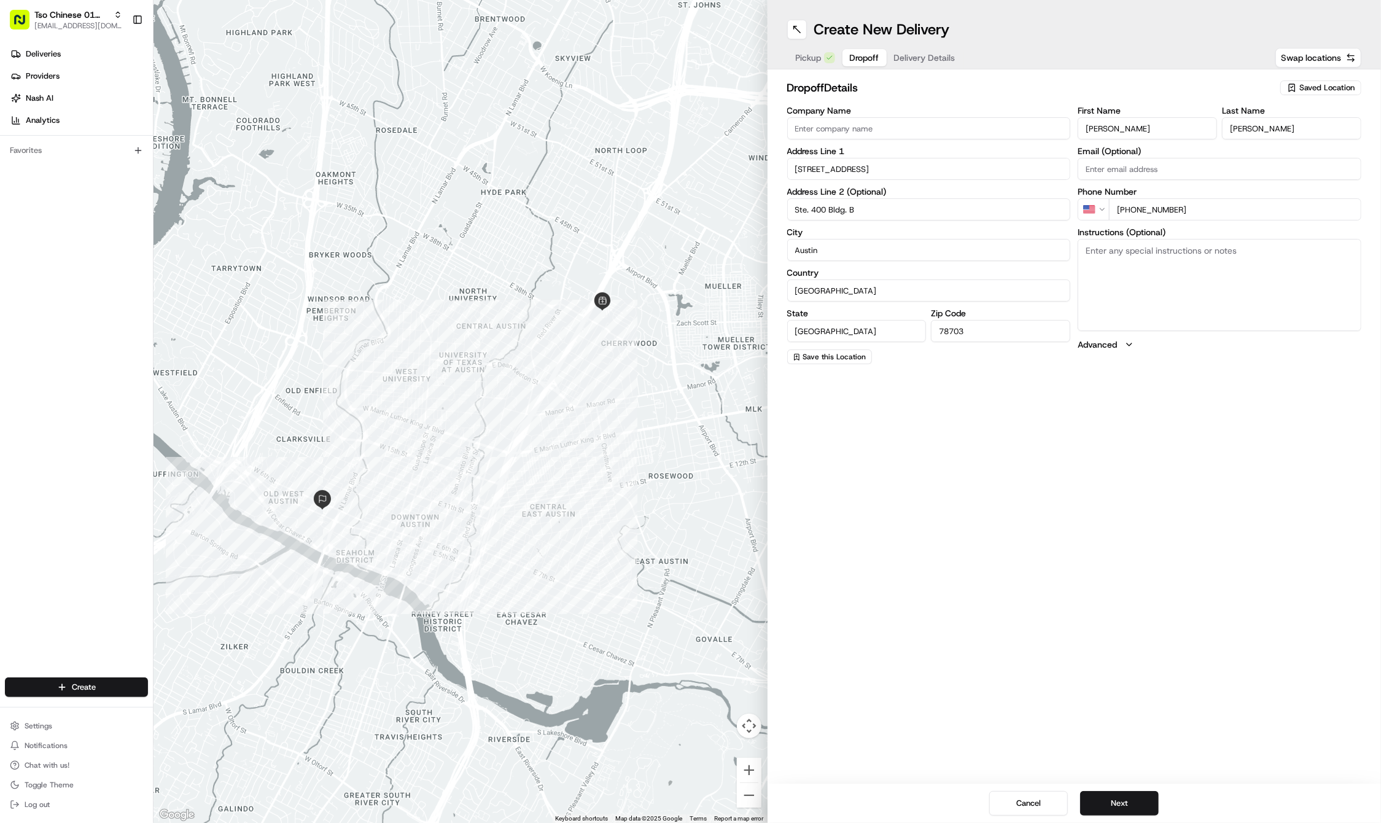
paste textarea "Leave with receptionist on 4th floor"
type textarea "Leave with receptionist on 4th floor"
click at [1104, 804] on button "Next" at bounding box center [1119, 803] width 79 height 25
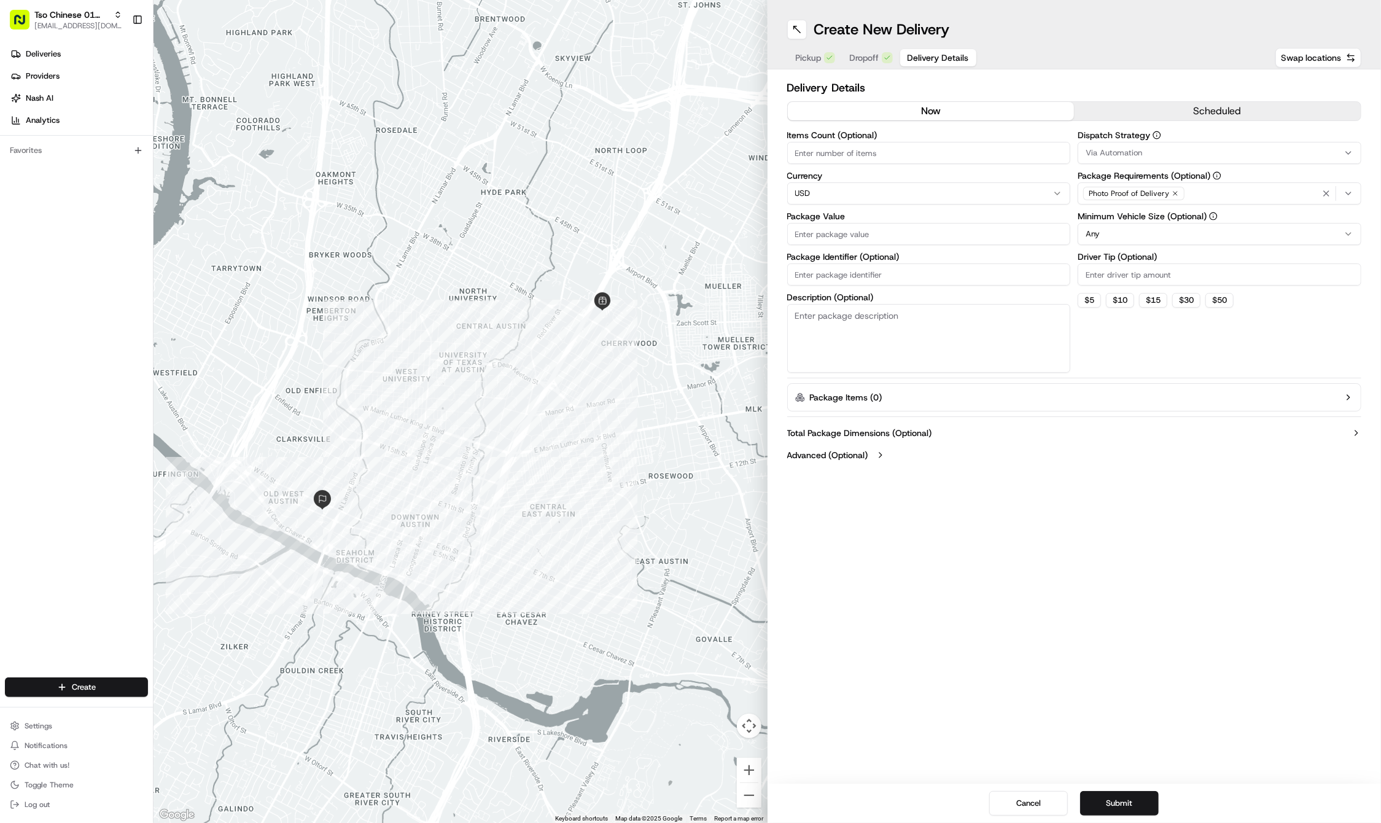
click at [1129, 280] on input "Driver Tip (Optional)" at bounding box center [1219, 274] width 284 height 22
type input "2"
click at [1133, 148] on span "Via Automation" at bounding box center [1113, 152] width 56 height 11
click at [1136, 225] on span "Tso Cherrywood Strategy" at bounding box center [1173, 219] width 151 height 11
click at [1311, 196] on html "Tso Chinese 01 Cherrywood [EMAIL_ADDRESS][DOMAIN_NAME] Toggle Sidebar Deliverie…" at bounding box center [690, 411] width 1381 height 823
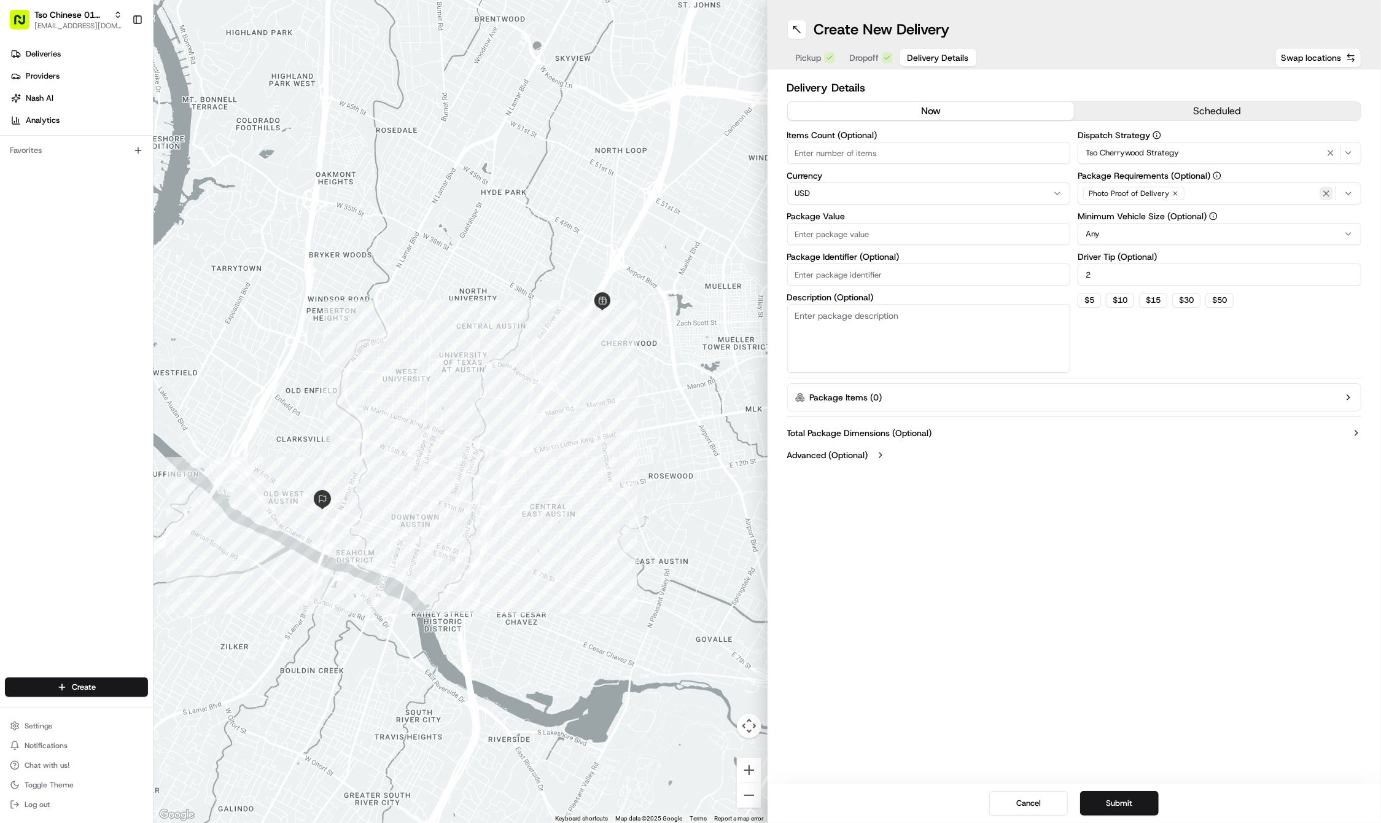
click at [1322, 195] on icon "button" at bounding box center [1326, 193] width 10 height 10
click at [1322, 195] on div "Select requirements" at bounding box center [1218, 193] width 277 height 11
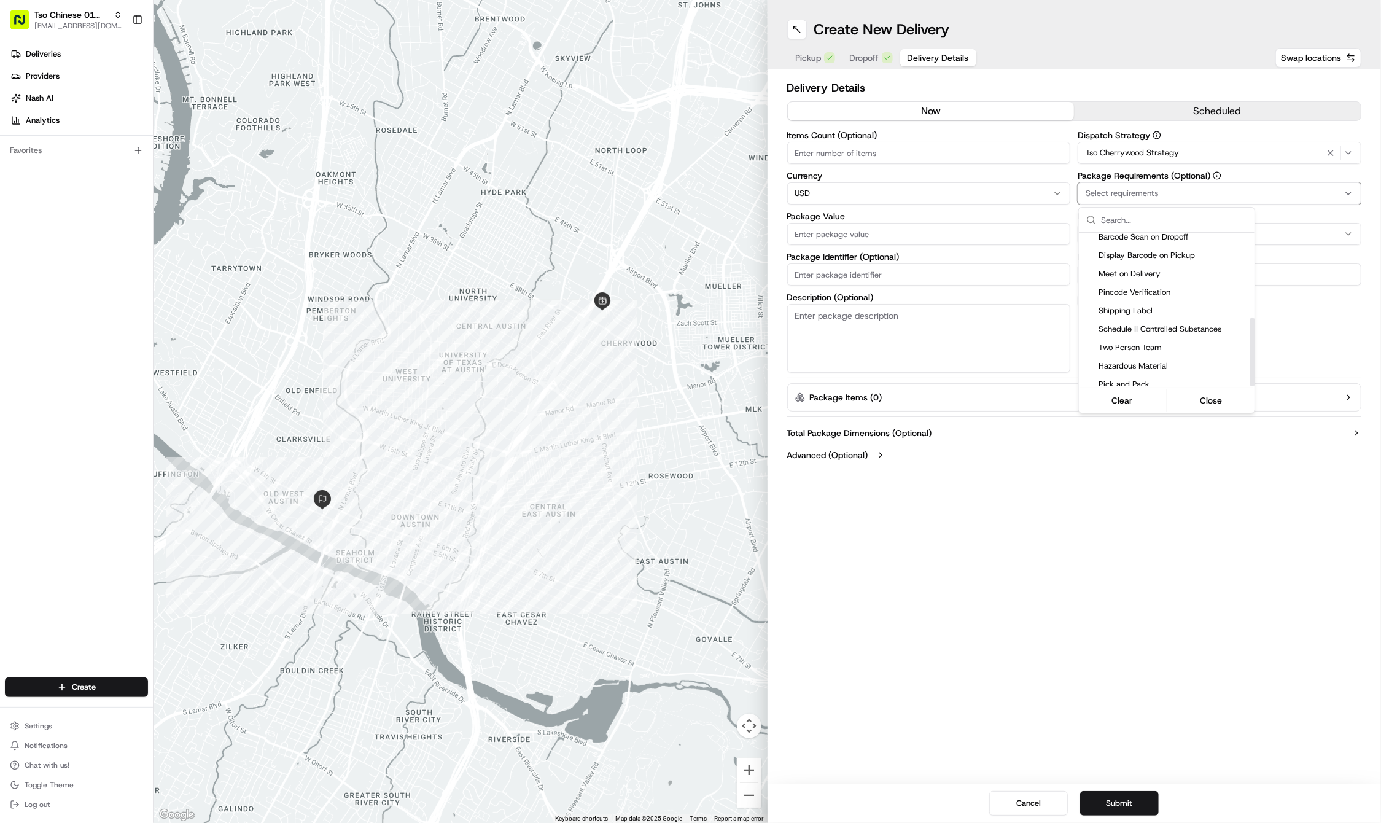
click at [1201, 275] on div "Meet on Delivery" at bounding box center [1167, 274] width 176 height 18
click at [1185, 612] on html "Tso Chinese 01 Cherrywood [EMAIL_ADDRESS][DOMAIN_NAME] Toggle Sidebar Deliverie…" at bounding box center [690, 411] width 1381 height 823
click at [914, 273] on input "Package Identifier (Optional)" at bounding box center [929, 274] width 284 height 22
paste input "NJM4LHP"
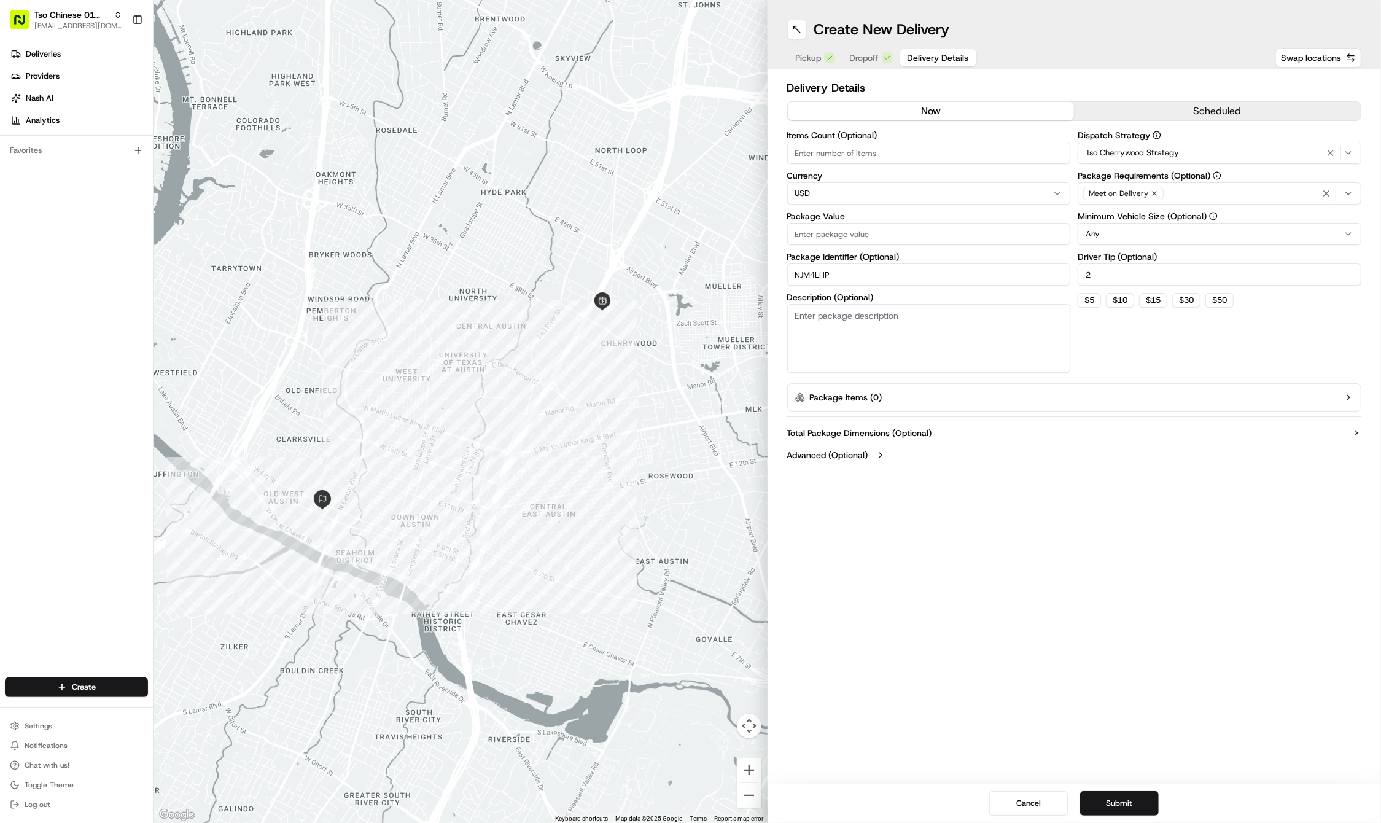
type input "NJM4LHP"
click at [877, 236] on input "Package Value" at bounding box center [929, 234] width 284 height 22
type input "34.53"
click at [1179, 683] on div "Create New Delivery Pickup Dropoff Delivery Details Swap locations Delivery Det…" at bounding box center [1074, 411] width 614 height 823
click at [1127, 802] on button "Submit" at bounding box center [1119, 803] width 79 height 25
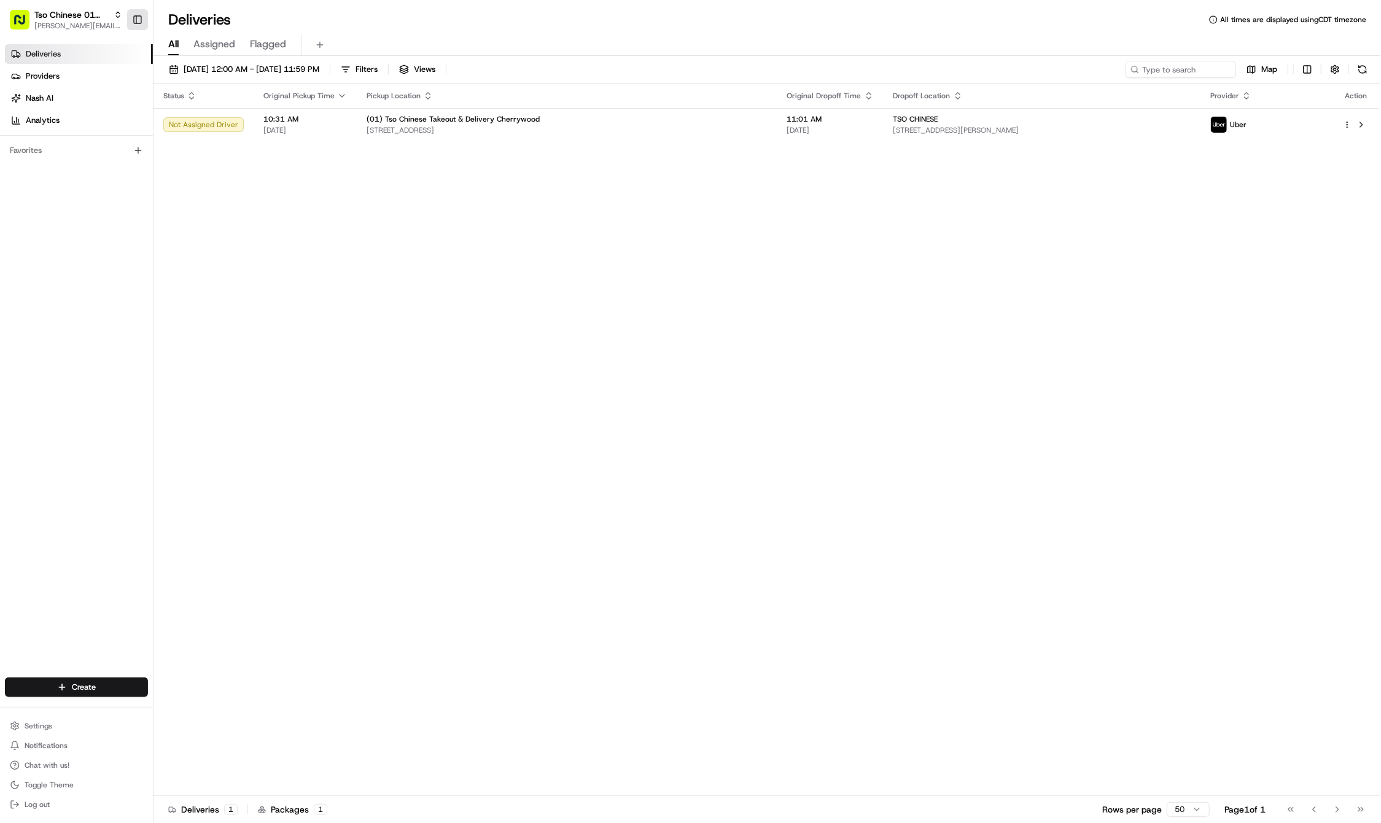
click at [138, 18] on button "Toggle Sidebar" at bounding box center [137, 19] width 21 height 21
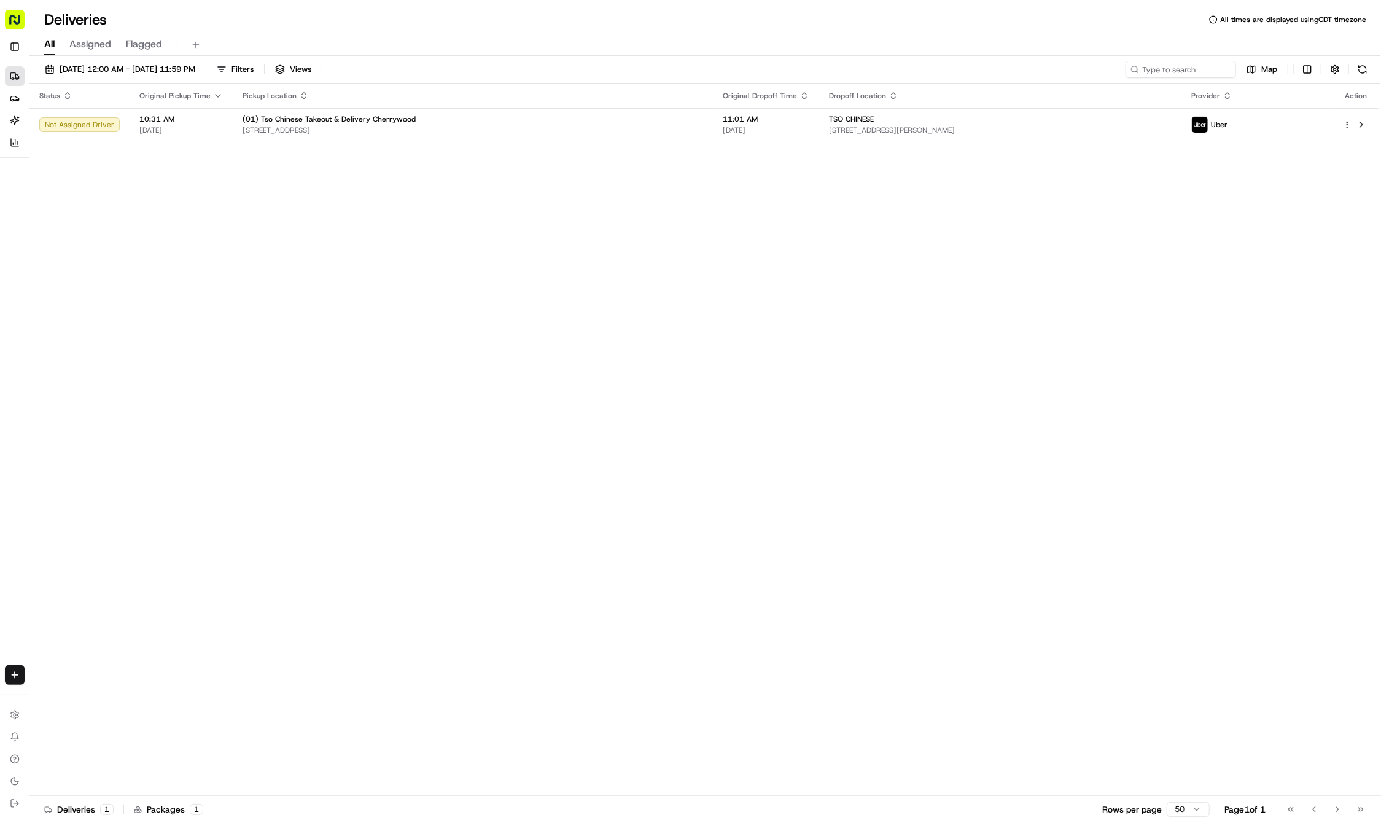
click at [322, 381] on div "Status Original Pickup Time Pickup Location Original Dropoff Time Dropoff Locat…" at bounding box center [703, 439] width 1349 height 712
click at [397, 298] on div "Status Original Pickup Time Pickup Location Original Dropoff Time Dropoff Locat…" at bounding box center [703, 439] width 1349 height 712
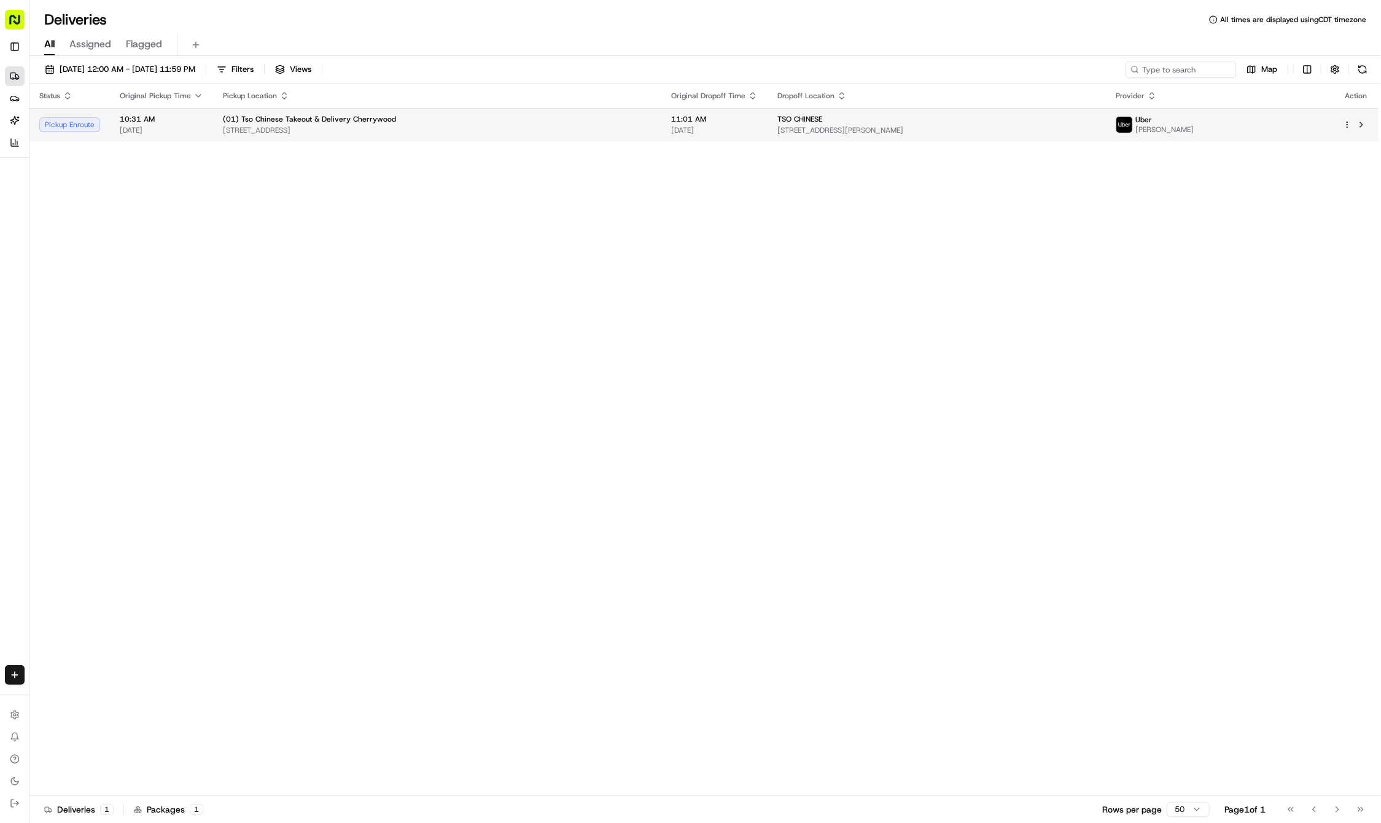
click at [883, 126] on span "[STREET_ADDRESS][PERSON_NAME]" at bounding box center [936, 130] width 319 height 10
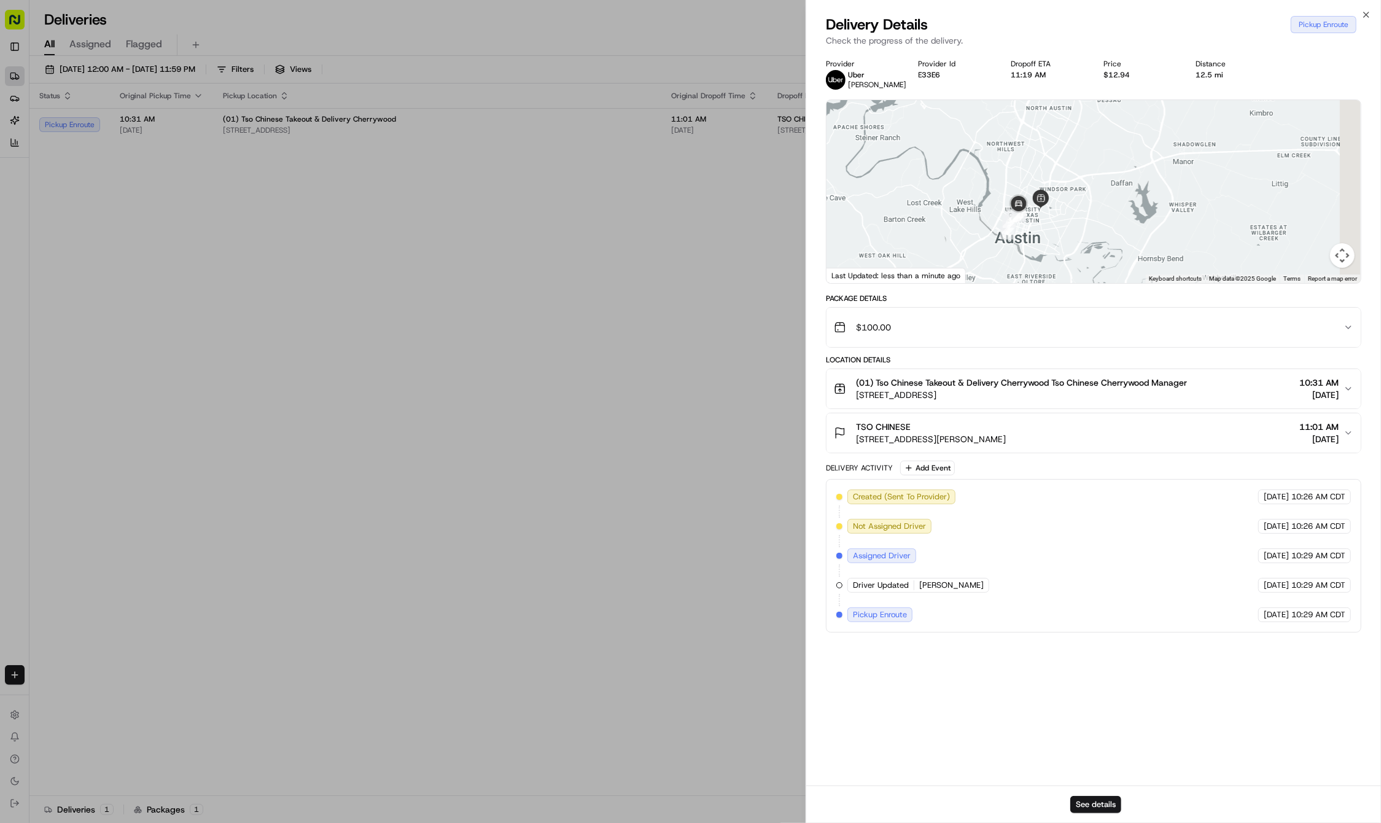
drag, startPoint x: 1156, startPoint y: 177, endPoint x: 1055, endPoint y: 257, distance: 129.4
click at [1055, 257] on div at bounding box center [1093, 191] width 534 height 183
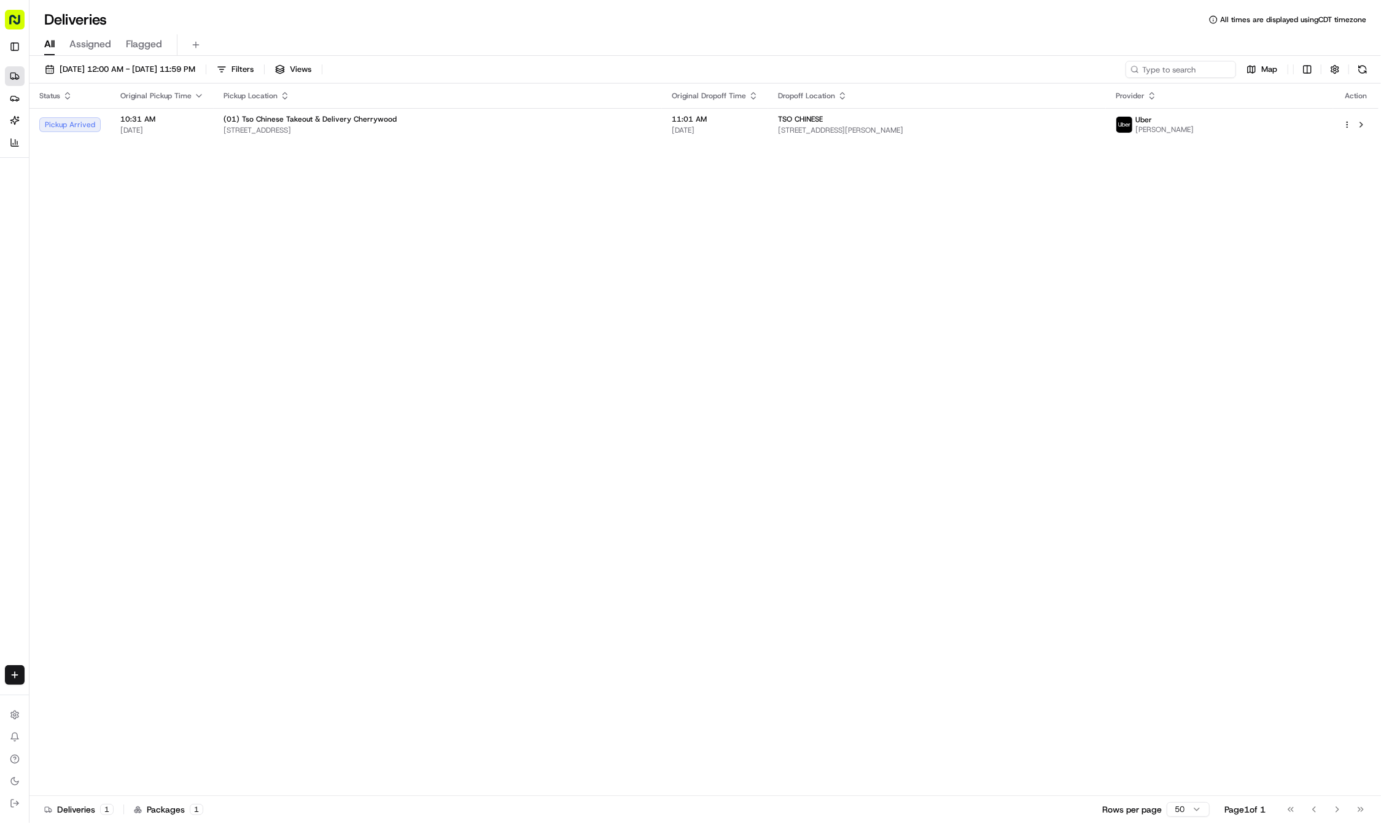
click at [279, 145] on div "Status Original Pickup Time Pickup Location Original Dropoff Time Dropoff Locat…" at bounding box center [703, 439] width 1349 height 712
click at [311, 128] on span "[STREET_ADDRESS]" at bounding box center [437, 130] width 428 height 10
click at [478, 142] on div "Status Original Pickup Time Pickup Location Original Dropoff Time Dropoff Locat…" at bounding box center [703, 439] width 1349 height 712
click at [496, 128] on span "[STREET_ADDRESS]" at bounding box center [437, 130] width 428 height 10
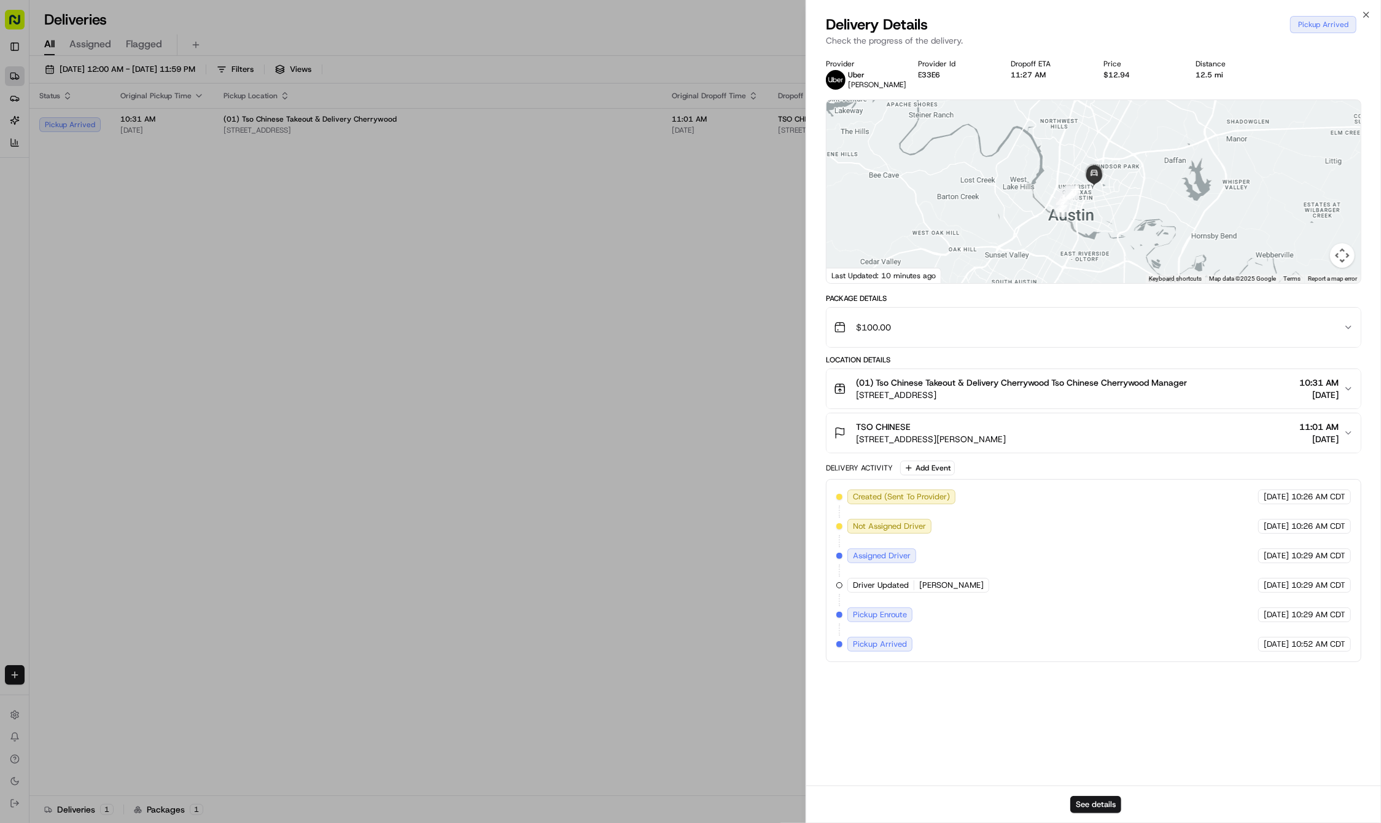
drag, startPoint x: 1131, startPoint y: 168, endPoint x: 1071, endPoint y: 237, distance: 91.8
click at [1071, 237] on div at bounding box center [1093, 191] width 534 height 183
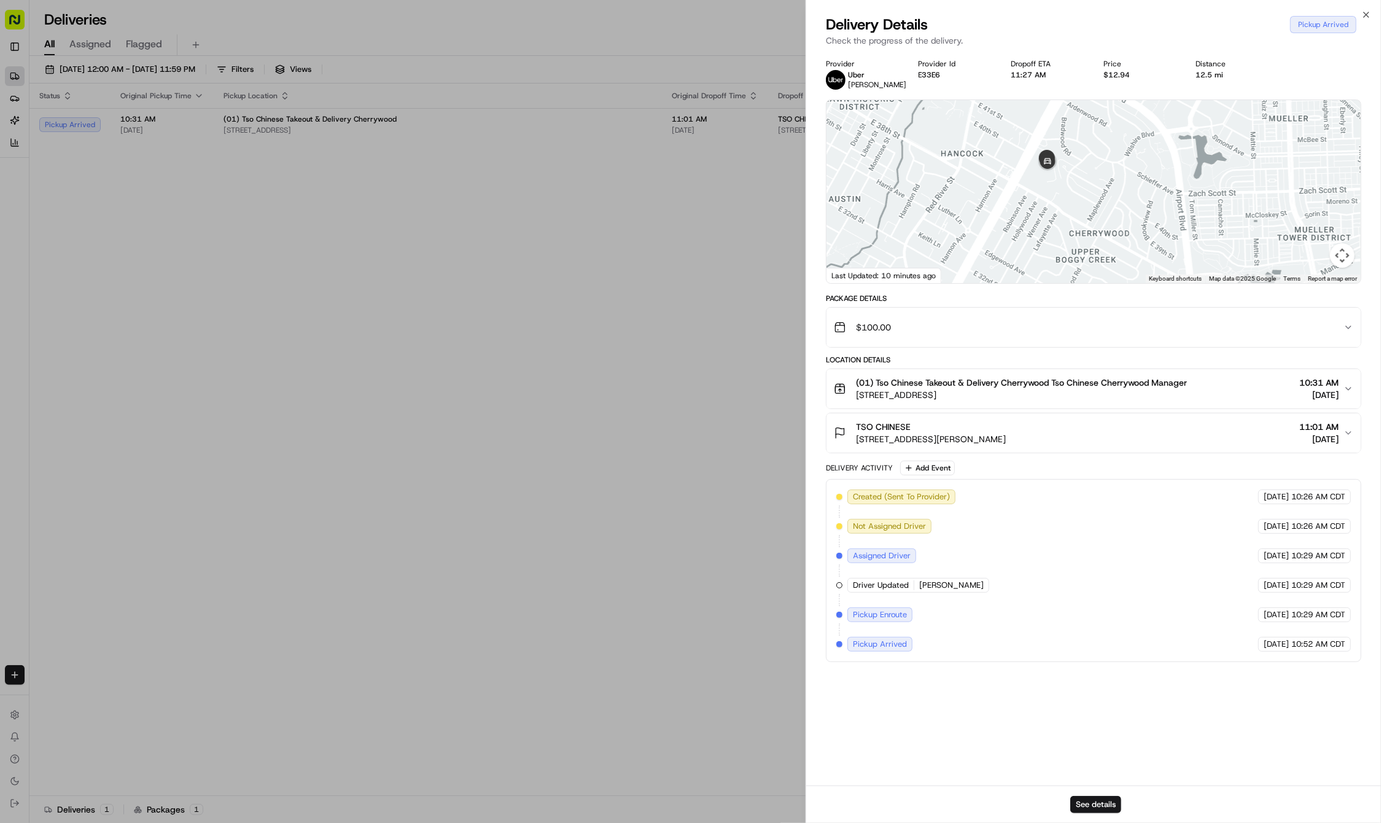
drag, startPoint x: 1072, startPoint y: 135, endPoint x: 1056, endPoint y: 190, distance: 56.9
click at [1056, 190] on div at bounding box center [1093, 191] width 534 height 183
click at [1363, 13] on icon "button" at bounding box center [1366, 15] width 10 height 10
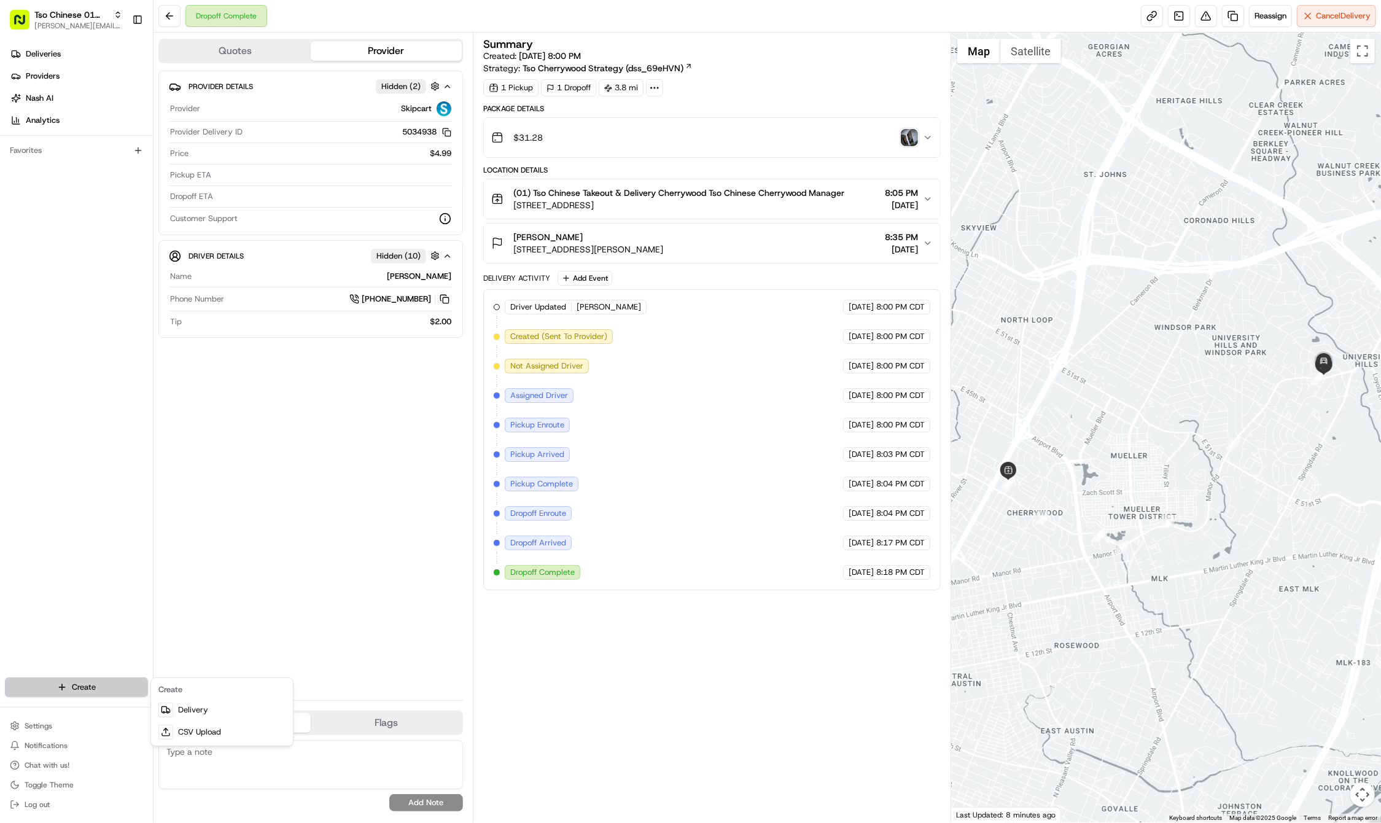
click at [64, 692] on html "Tso Chinese 01 Cherrywood [PERSON_NAME][EMAIL_ADDRESS][DOMAIN_NAME] Toggle Side…" at bounding box center [690, 411] width 1381 height 823
click at [184, 710] on link "Delivery" at bounding box center [221, 710] width 137 height 22
